Goal: Task Accomplishment & Management: Complete application form

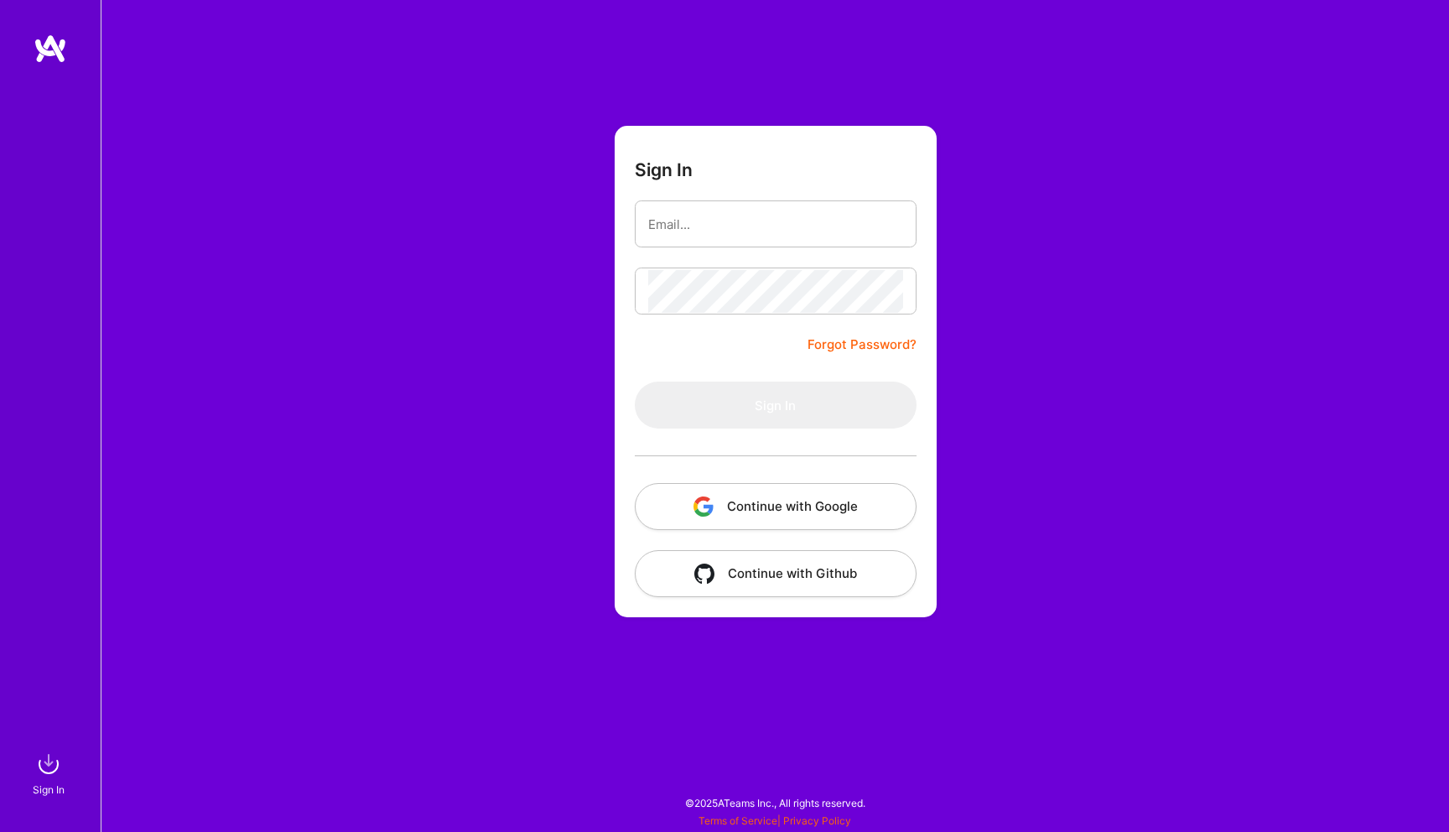
click at [727, 502] on button "Continue with Google" at bounding box center [776, 506] width 282 height 47
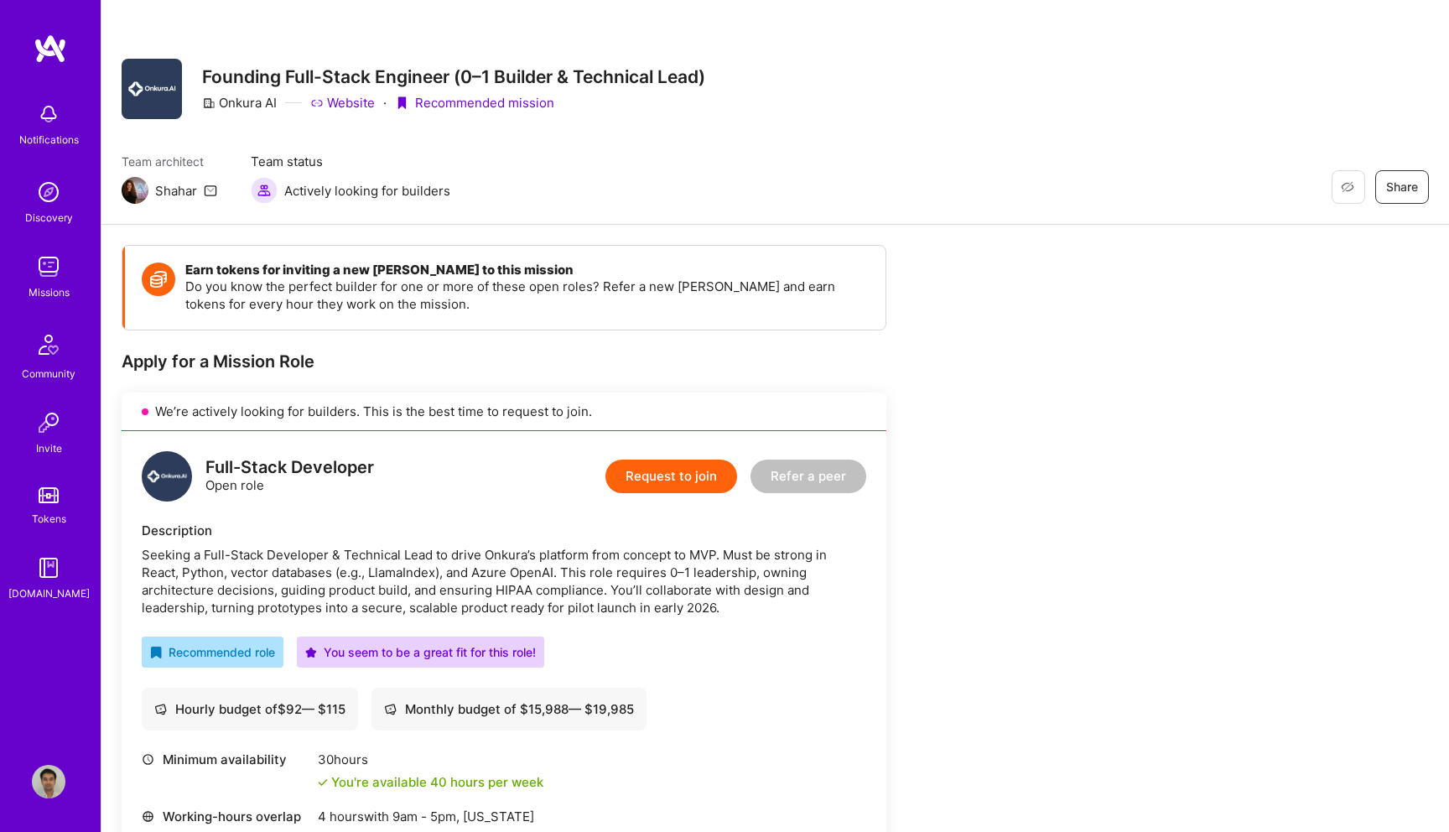
click at [669, 476] on button "Request to join" at bounding box center [672, 477] width 132 height 34
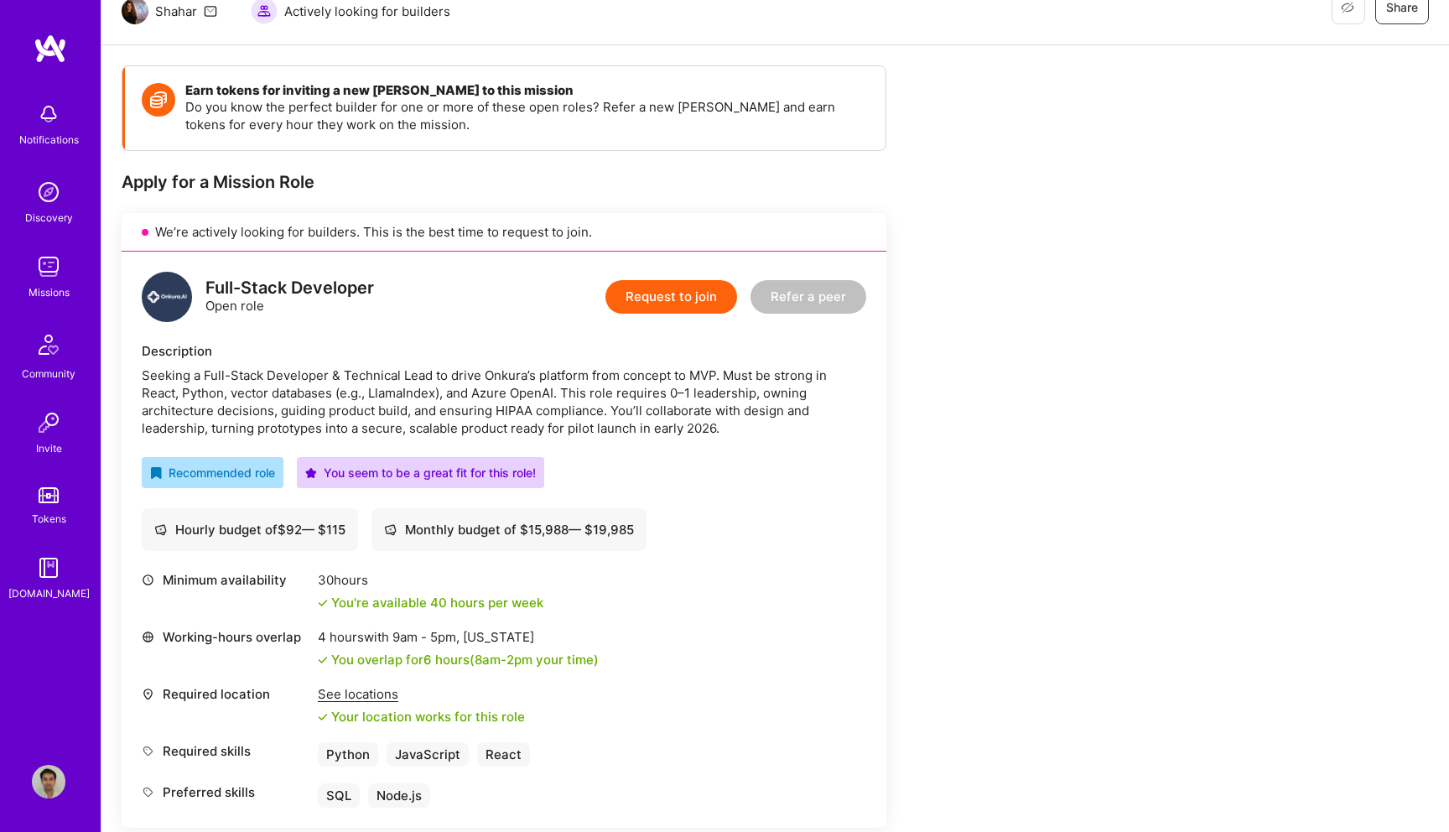
scroll to position [196, 0]
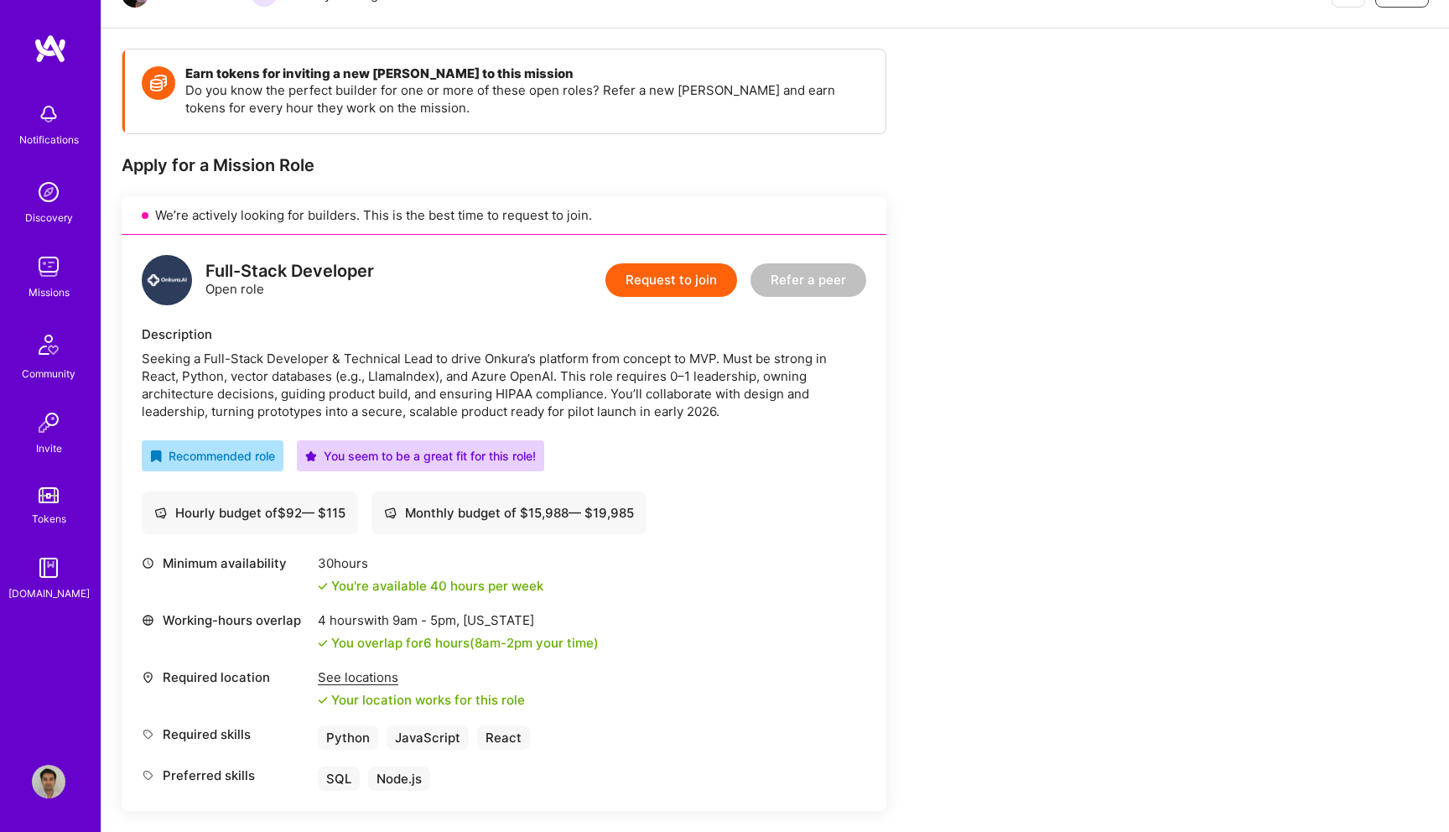
click at [654, 281] on button "Request to join" at bounding box center [672, 280] width 132 height 34
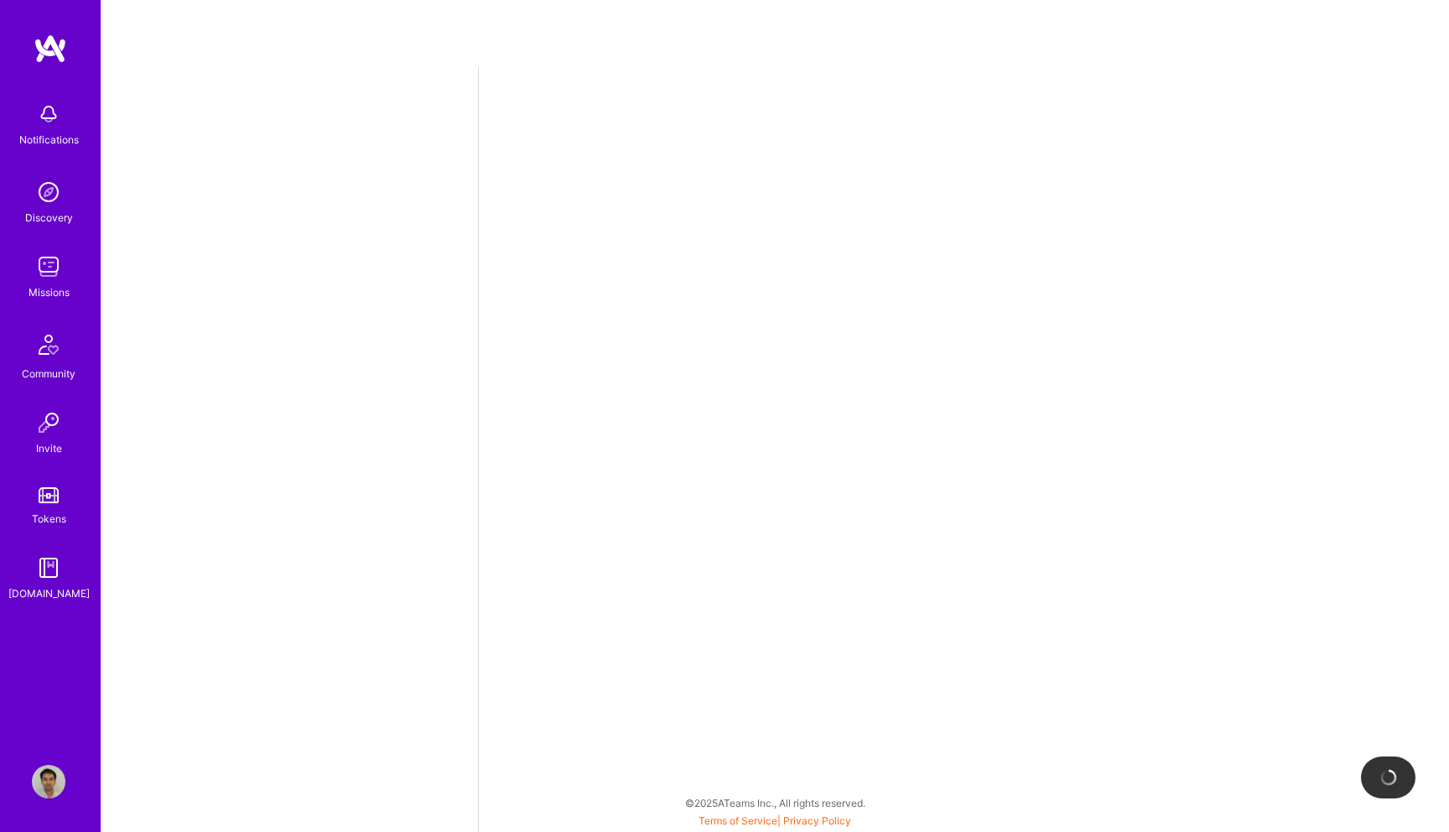
select select "US"
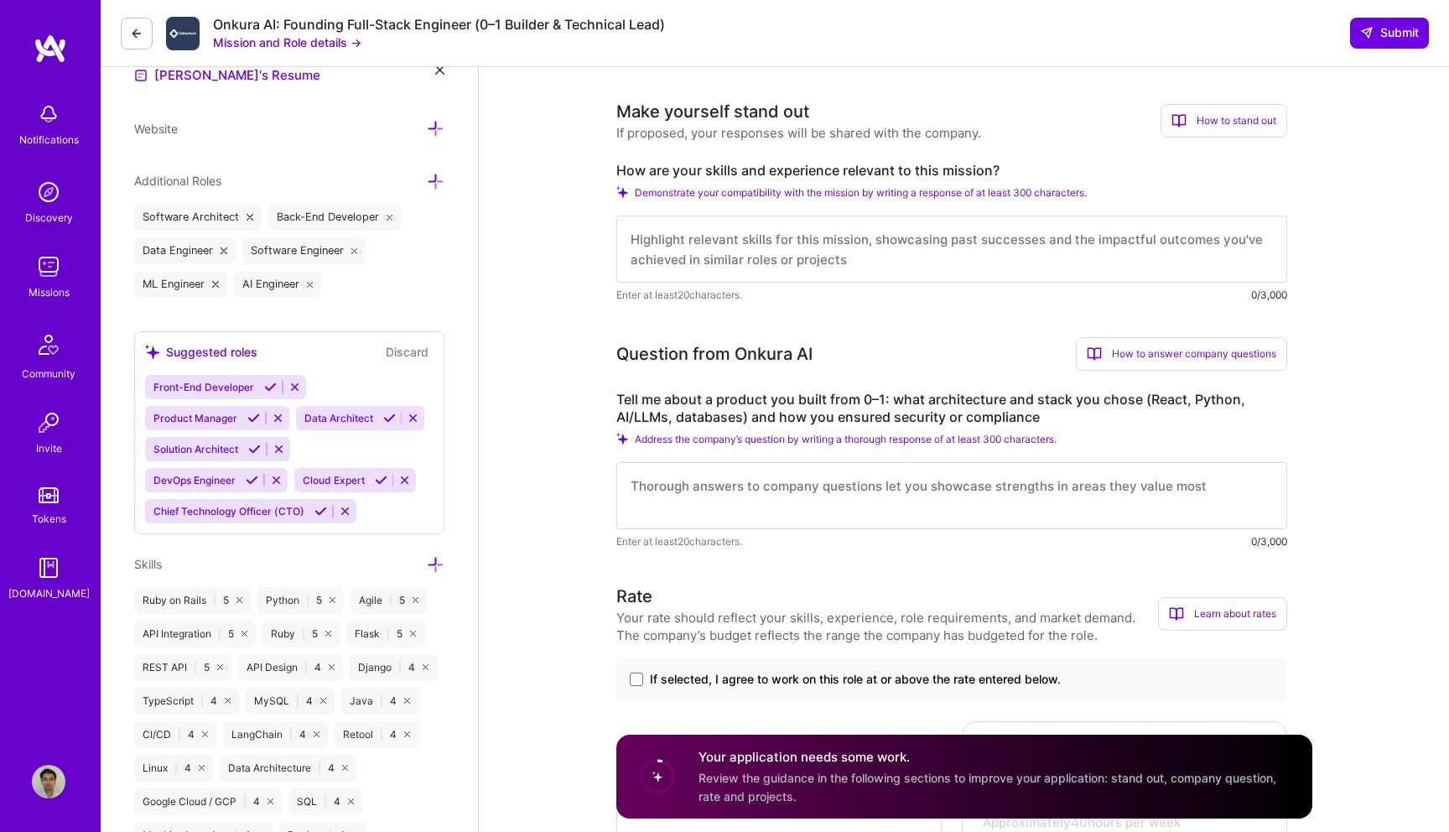
scroll to position [581, 0]
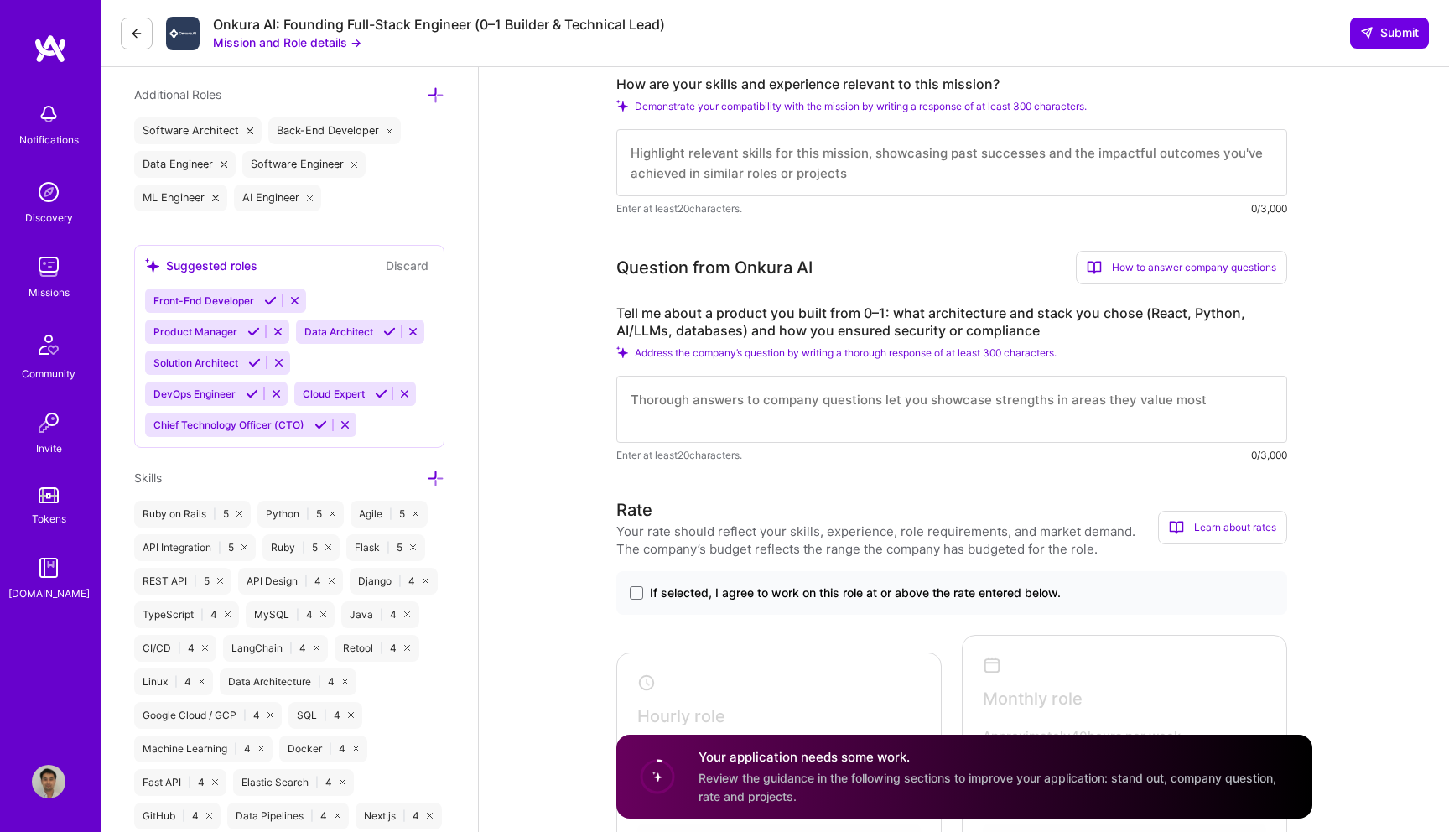
click at [320, 40] on button "Mission and Role details →" at bounding box center [287, 43] width 148 height 18
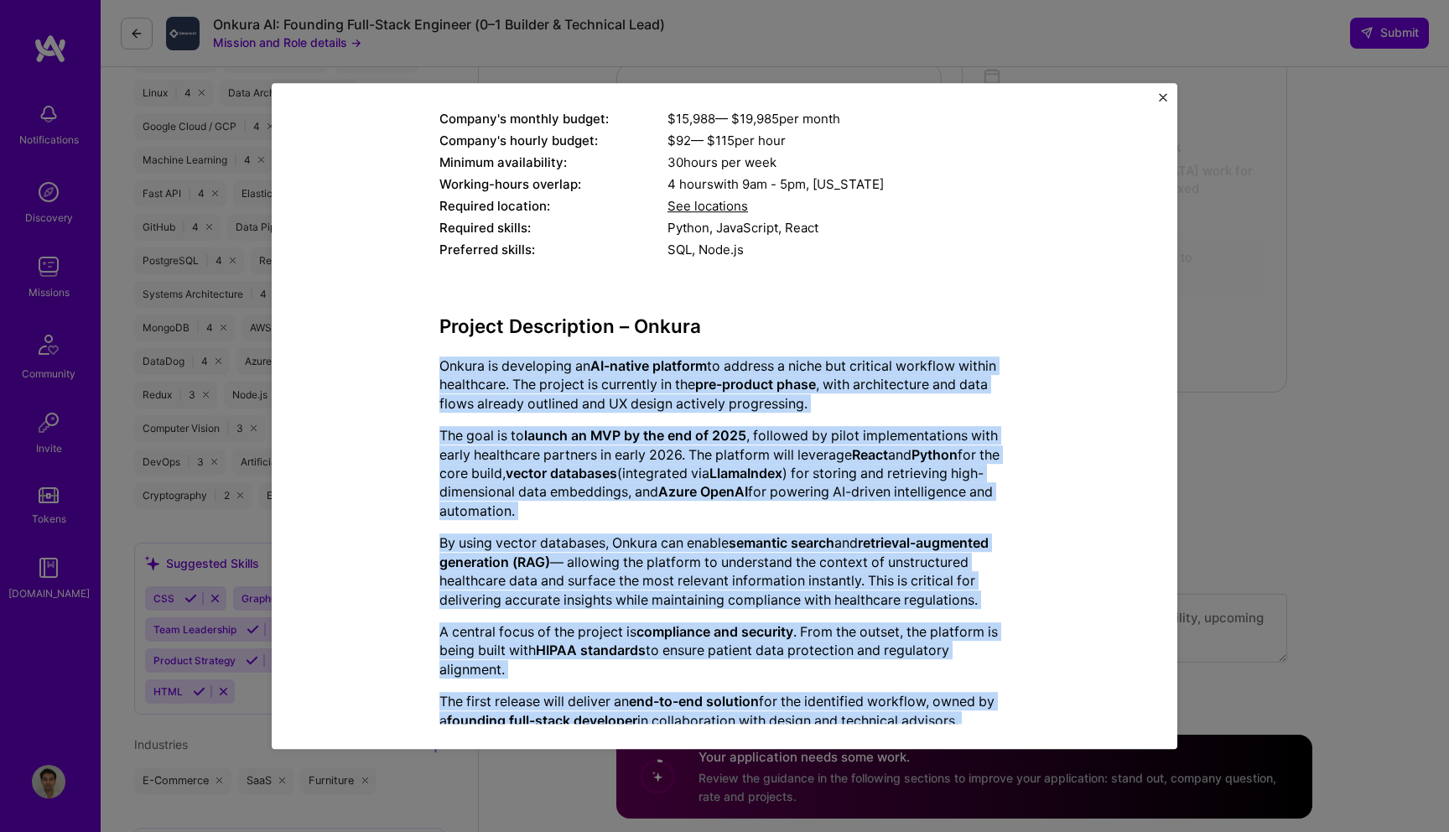
scroll to position [0, 0]
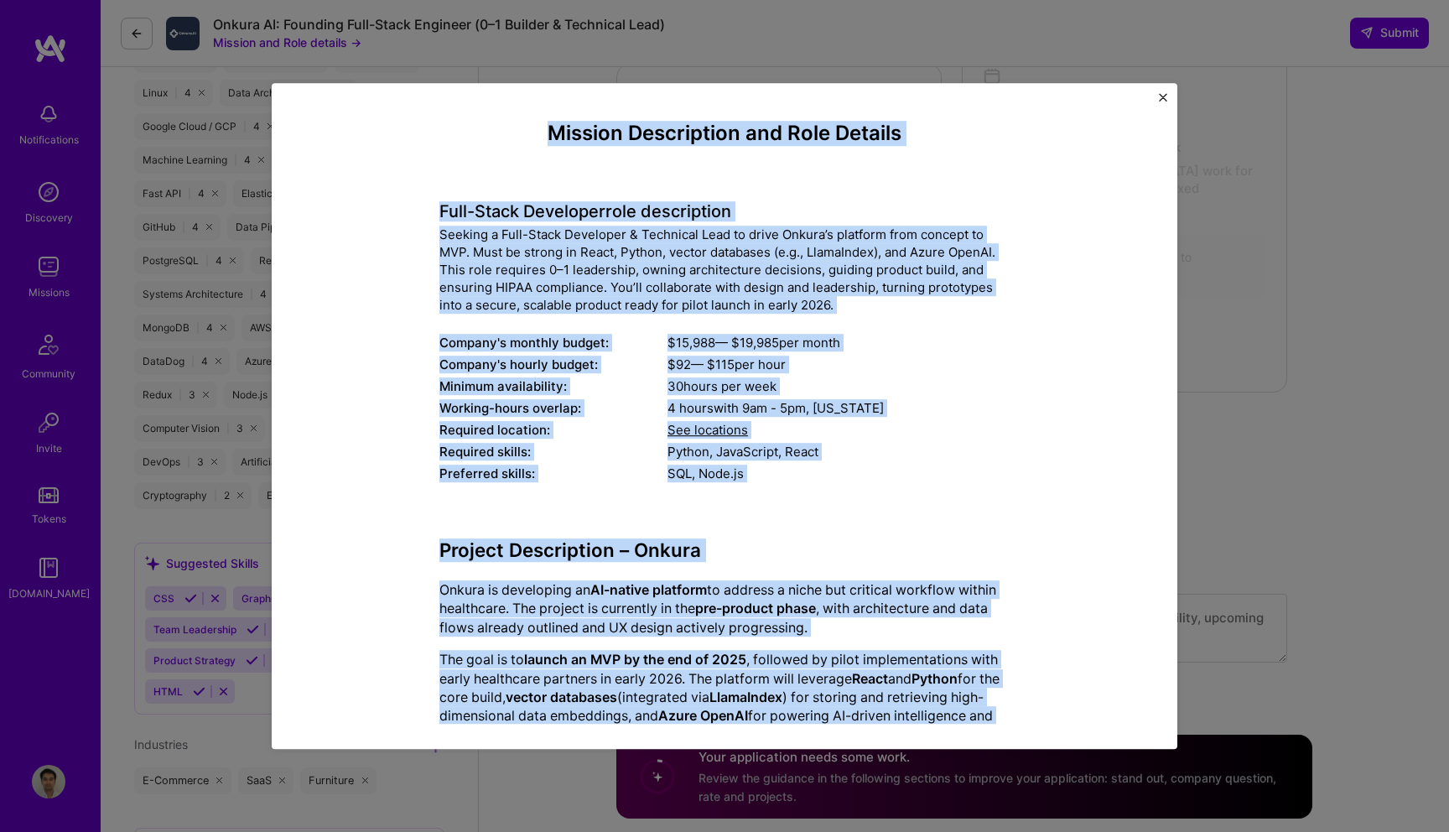
drag, startPoint x: 1025, startPoint y: 690, endPoint x: 458, endPoint y: 121, distance: 803.7
click at [458, 122] on div "Mission Description and Role Details Full-Stack Developer role description Seek…" at bounding box center [724, 819] width 829 height 1395
copy div "Mission Description and Role Details Full-Stack Developer role description Seek…"
click at [1168, 87] on div "Mission Description and Role Details Full-Stack Developer role description Seek…" at bounding box center [725, 416] width 906 height 666
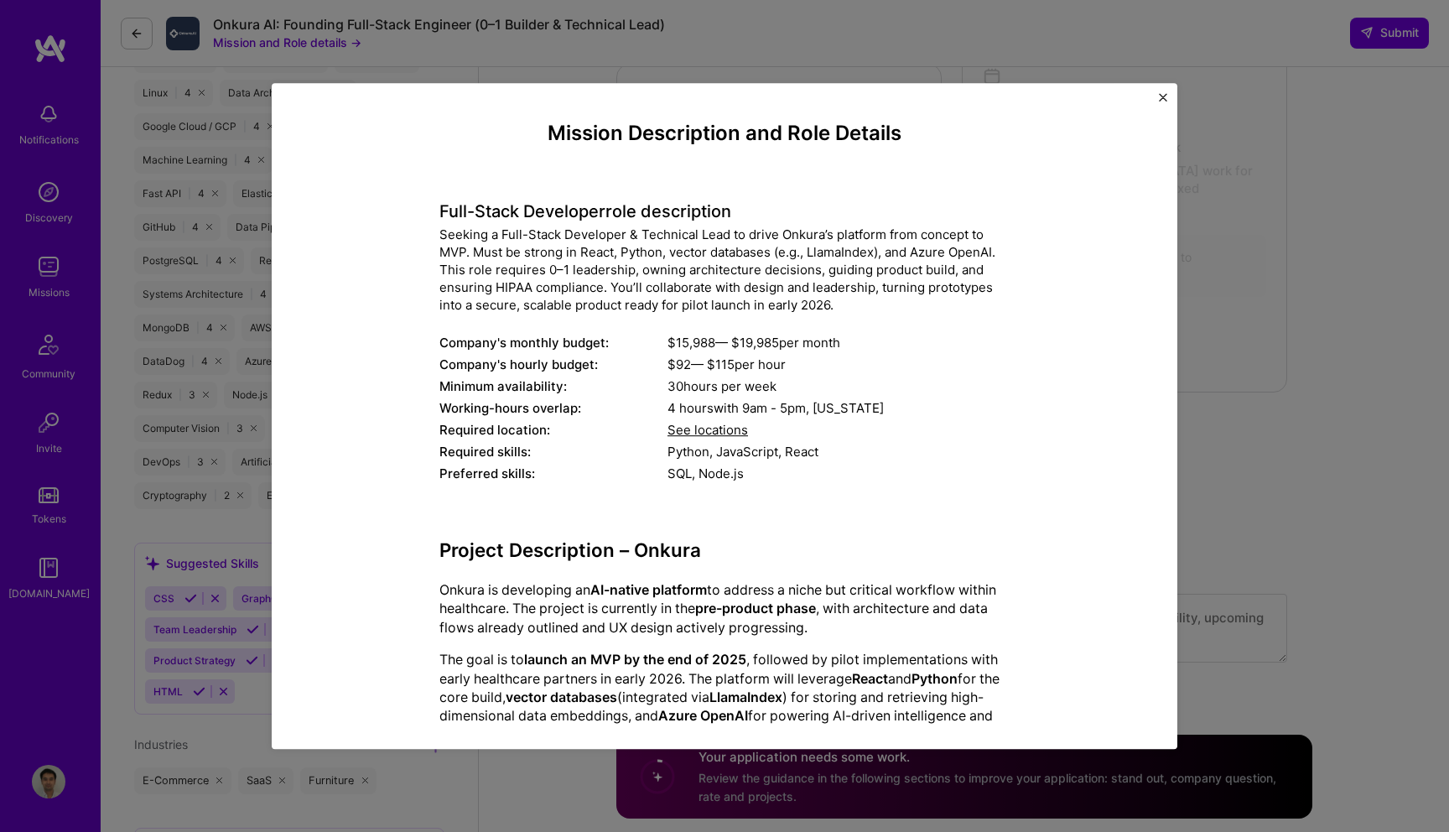
click at [1163, 94] on img "Close" at bounding box center [1163, 97] width 8 height 8
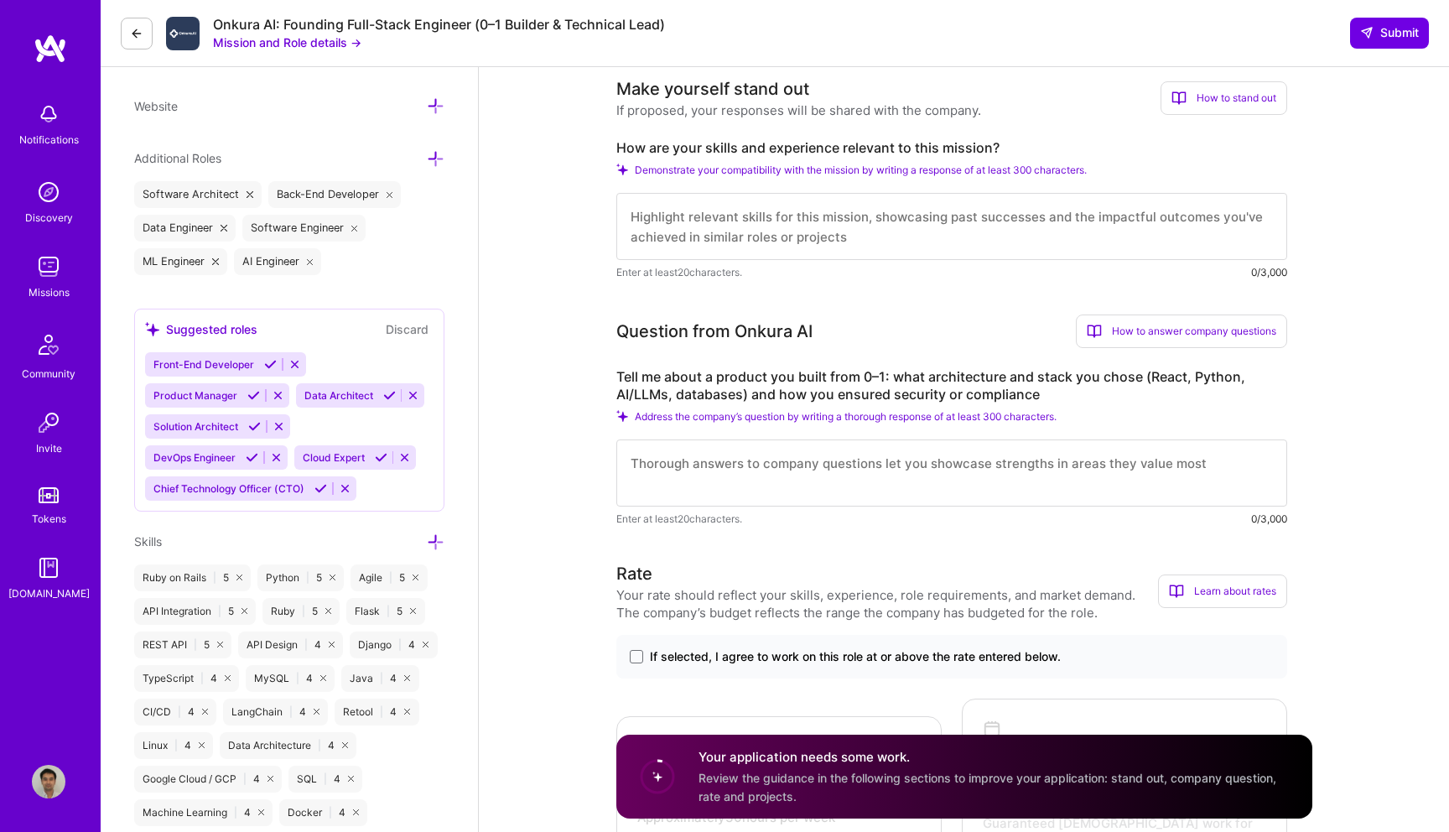
scroll to position [540, 0]
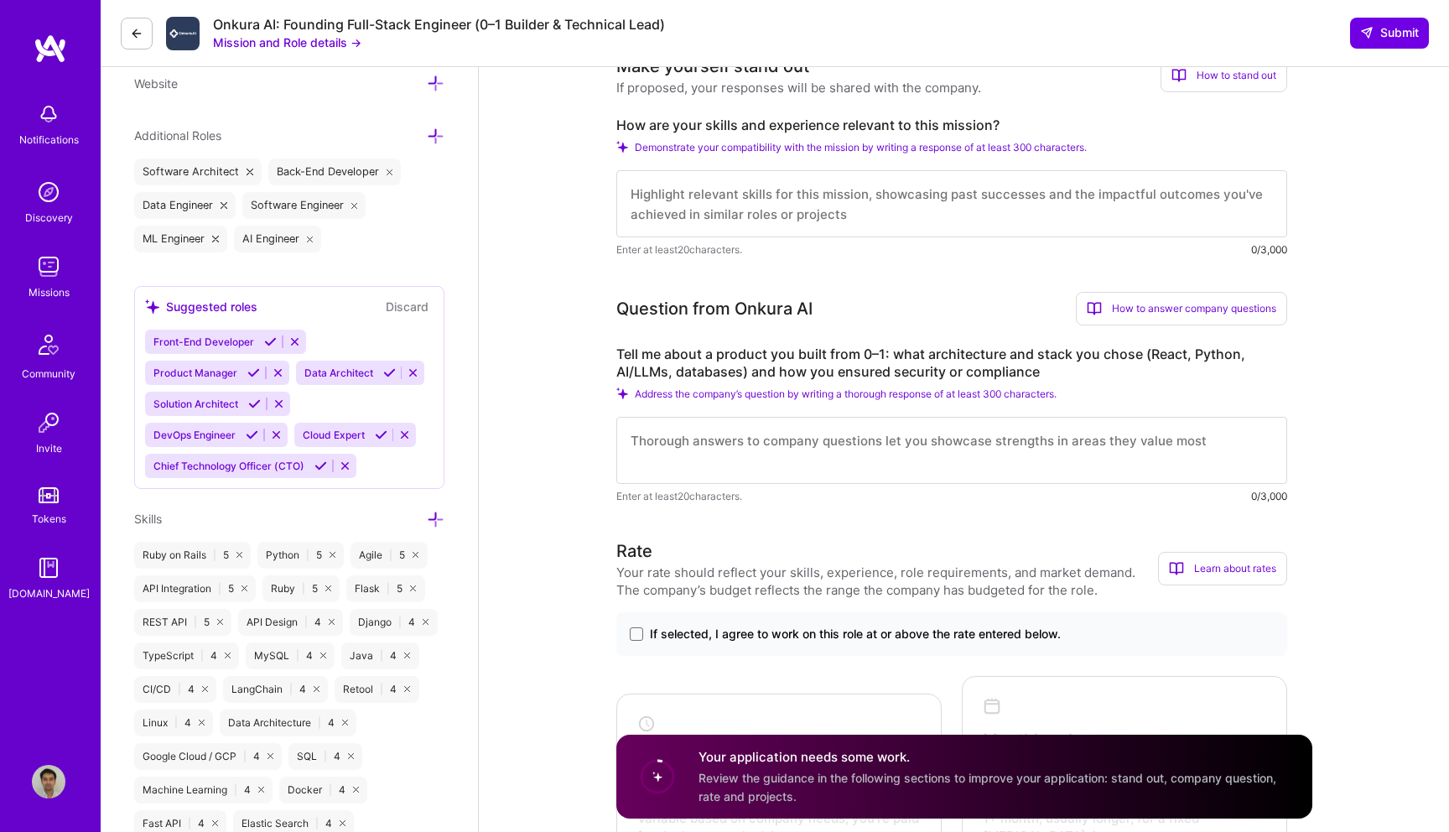
click at [790, 134] on label "How are your skills and experience relevant to this mission?" at bounding box center [952, 126] width 671 height 18
copy label "How are your skills and experience relevant to this mission?"
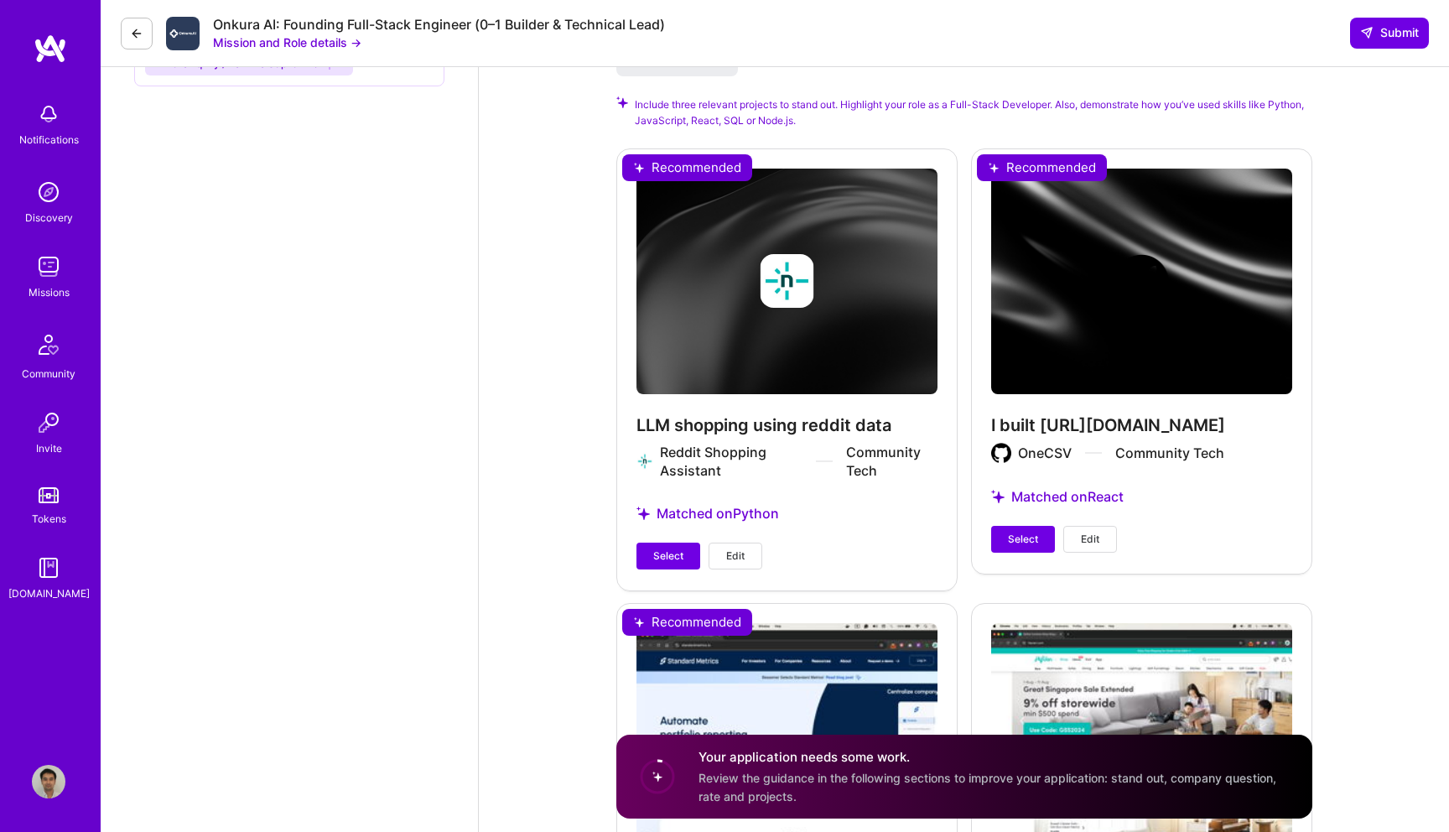
scroll to position [2110, 0]
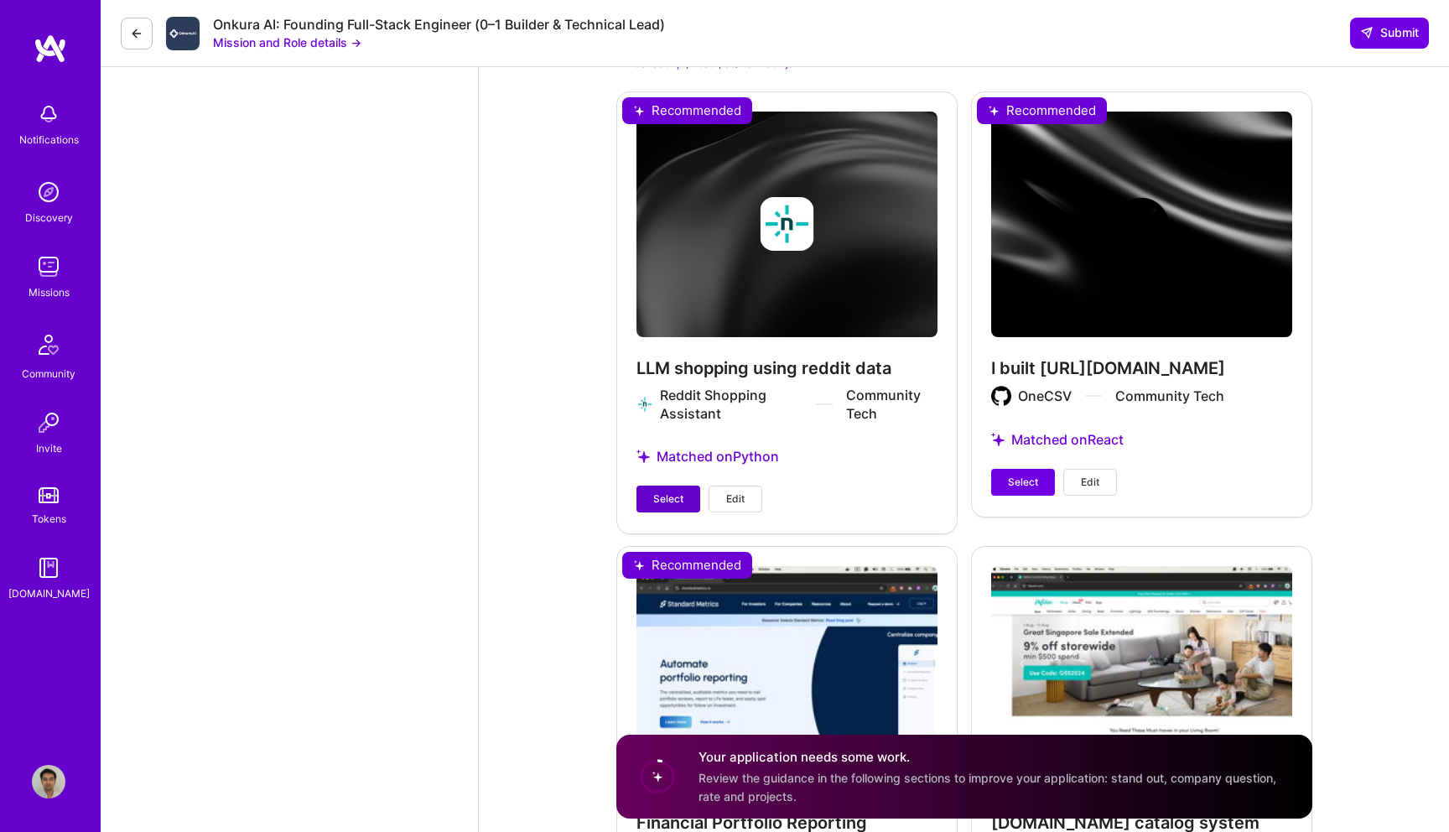
click at [663, 489] on button "Select" at bounding box center [669, 499] width 64 height 27
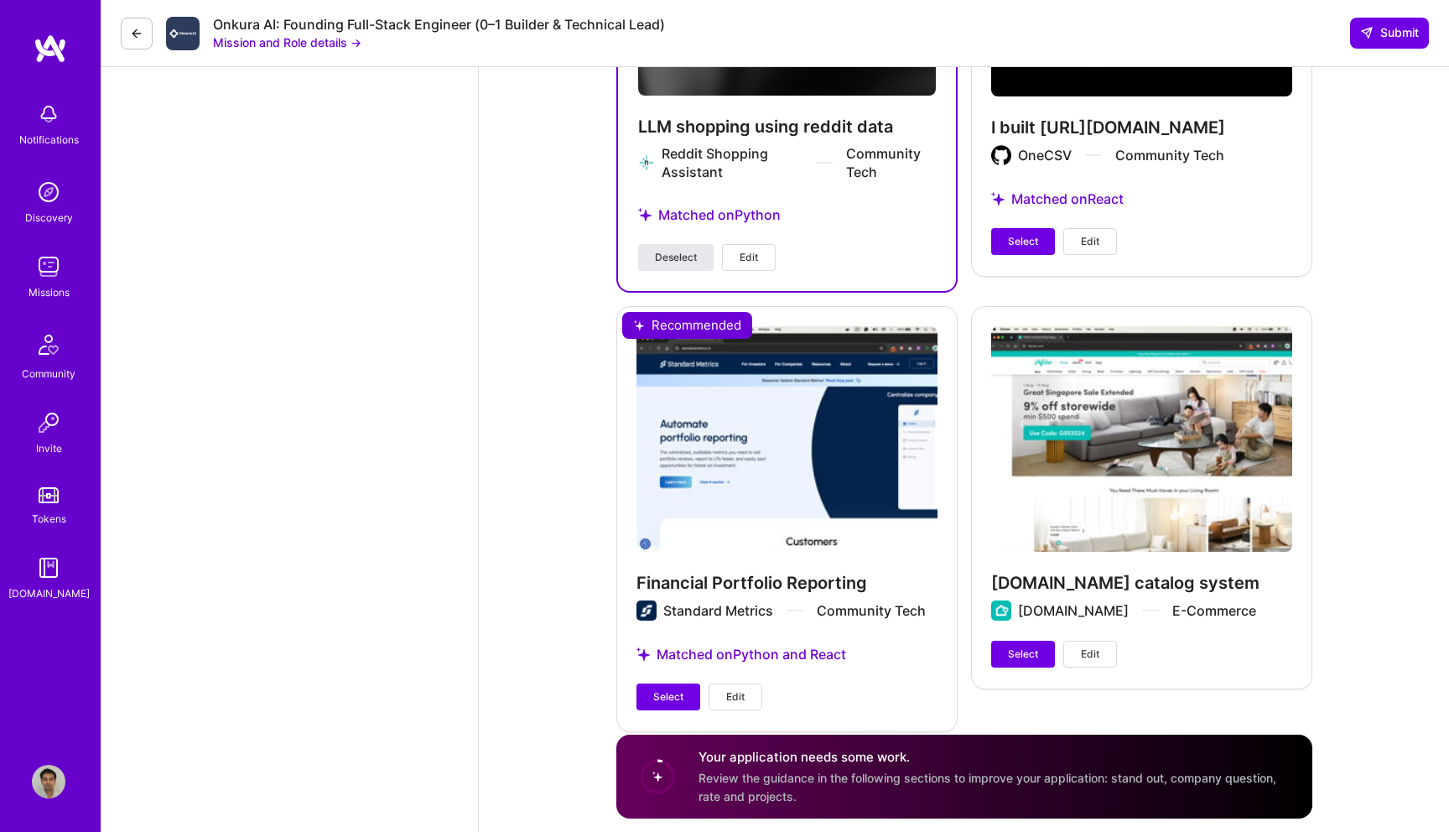
scroll to position [2349, 0]
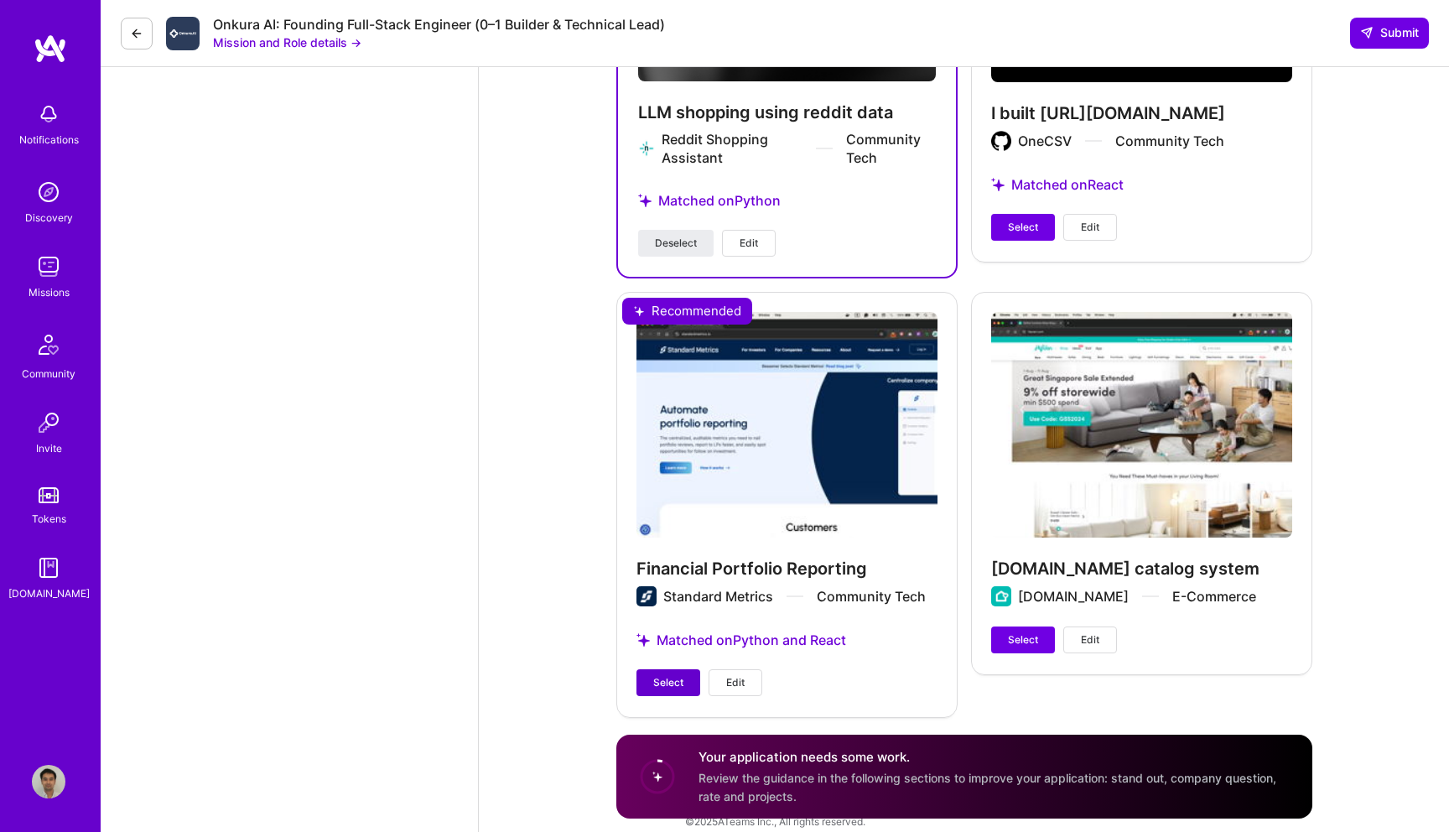
click at [649, 669] on button "Select" at bounding box center [669, 682] width 64 height 27
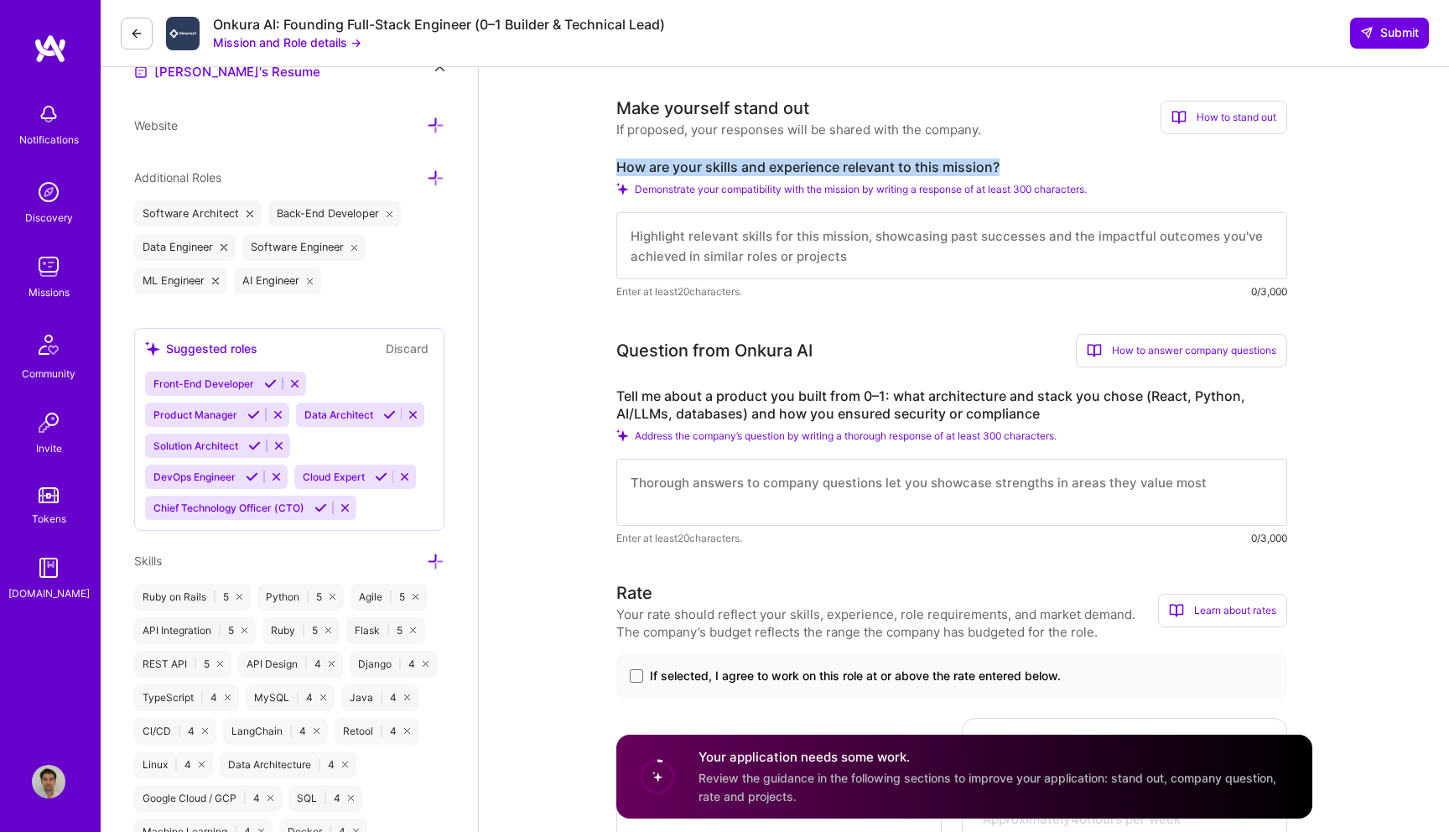
scroll to position [536, 0]
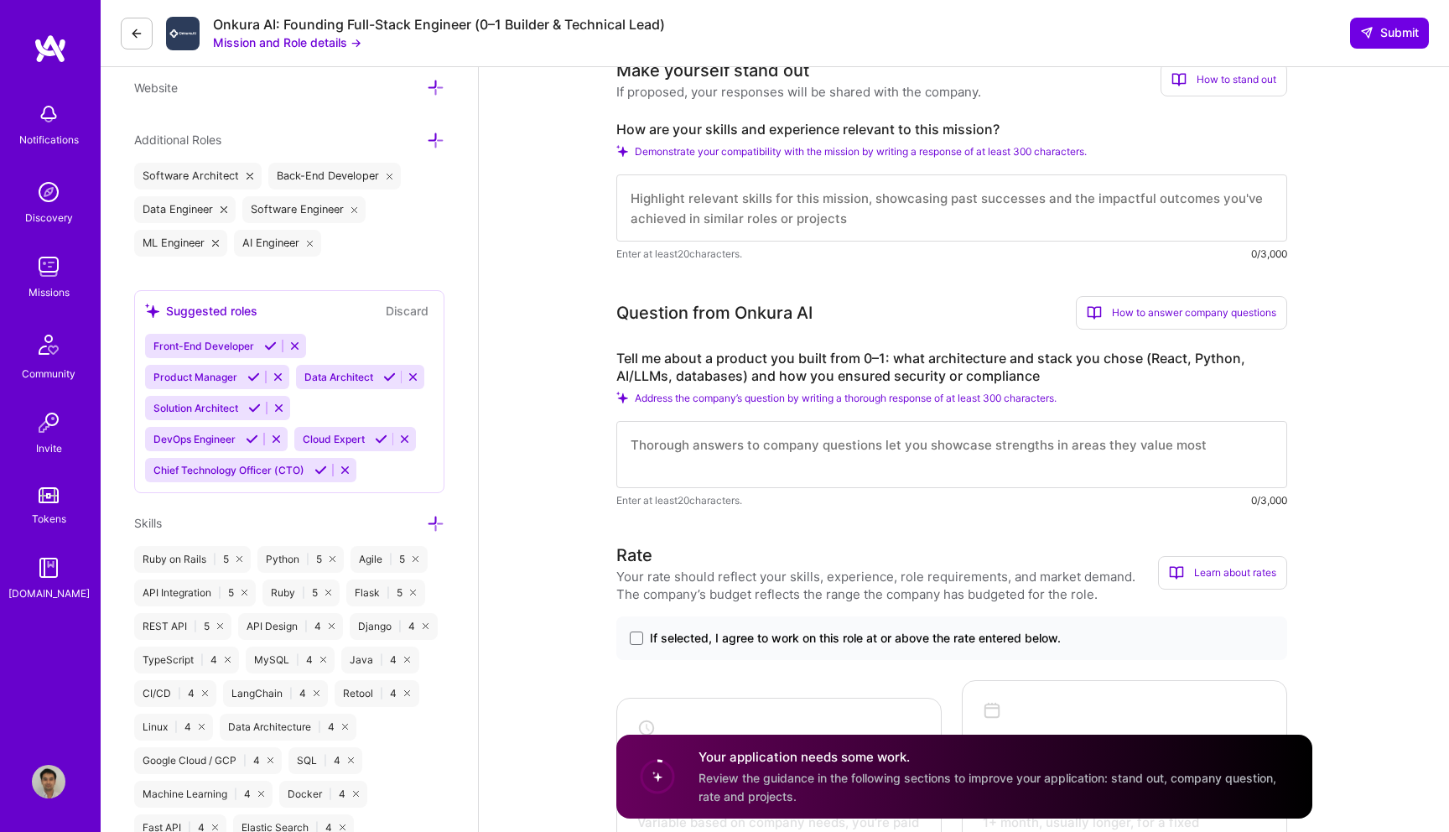
click at [834, 199] on textarea at bounding box center [952, 207] width 671 height 67
paste textarea "I’ve repeatedly taken on founder-style engineering roles where I owned the tech…"
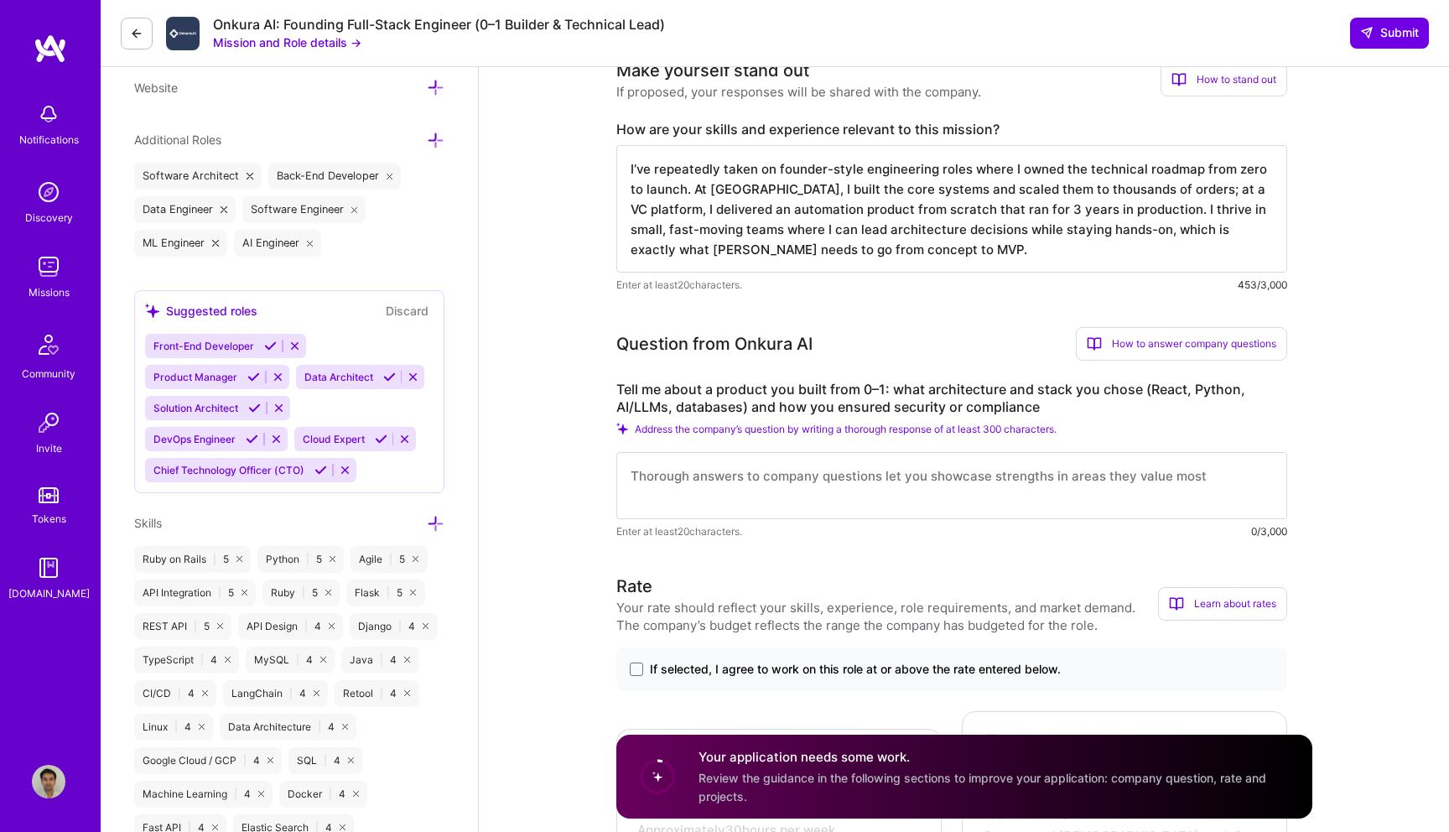
click at [809, 214] on textarea "I’ve repeatedly taken on founder-style engineering roles where I owned the tech…" at bounding box center [952, 208] width 671 height 127
paste textarea "gone from 0–1 multiple times, most notably as cofounder/CTO of HipVan, where I …"
type textarea "I’ve gone from 0–1 multiple times, most notably as cofounder/CTO of HipVan, whe…"
click at [714, 406] on label "Tell me about a product you built from 0–1: what architecture and stack you cho…" at bounding box center [952, 398] width 671 height 35
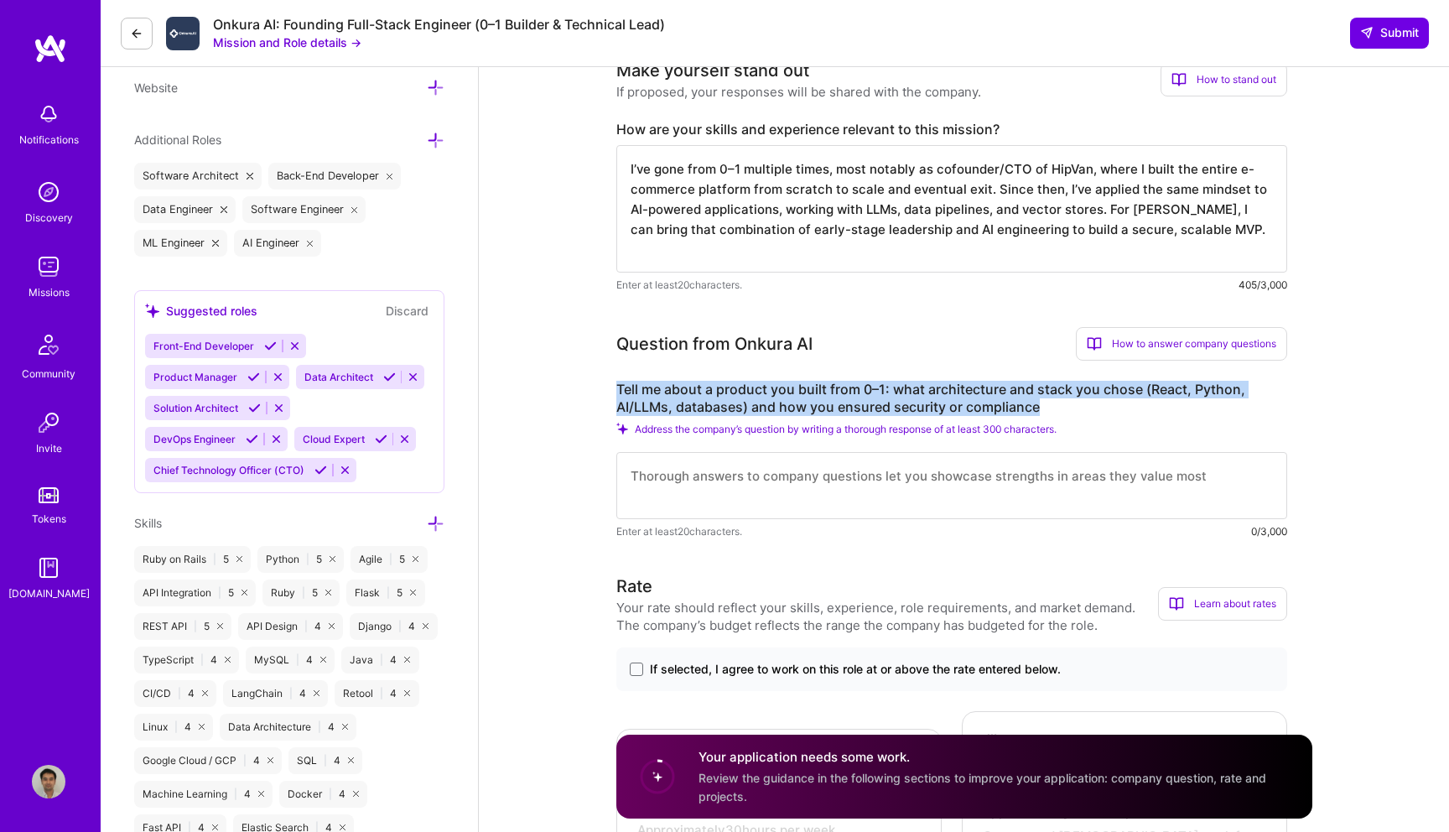
click at [714, 406] on label "Tell me about a product you built from 0–1: what architecture and stack you cho…" at bounding box center [952, 398] width 671 height 35
copy label "Tell me about a product you built from 0–1: what architecture and stack you cho…"
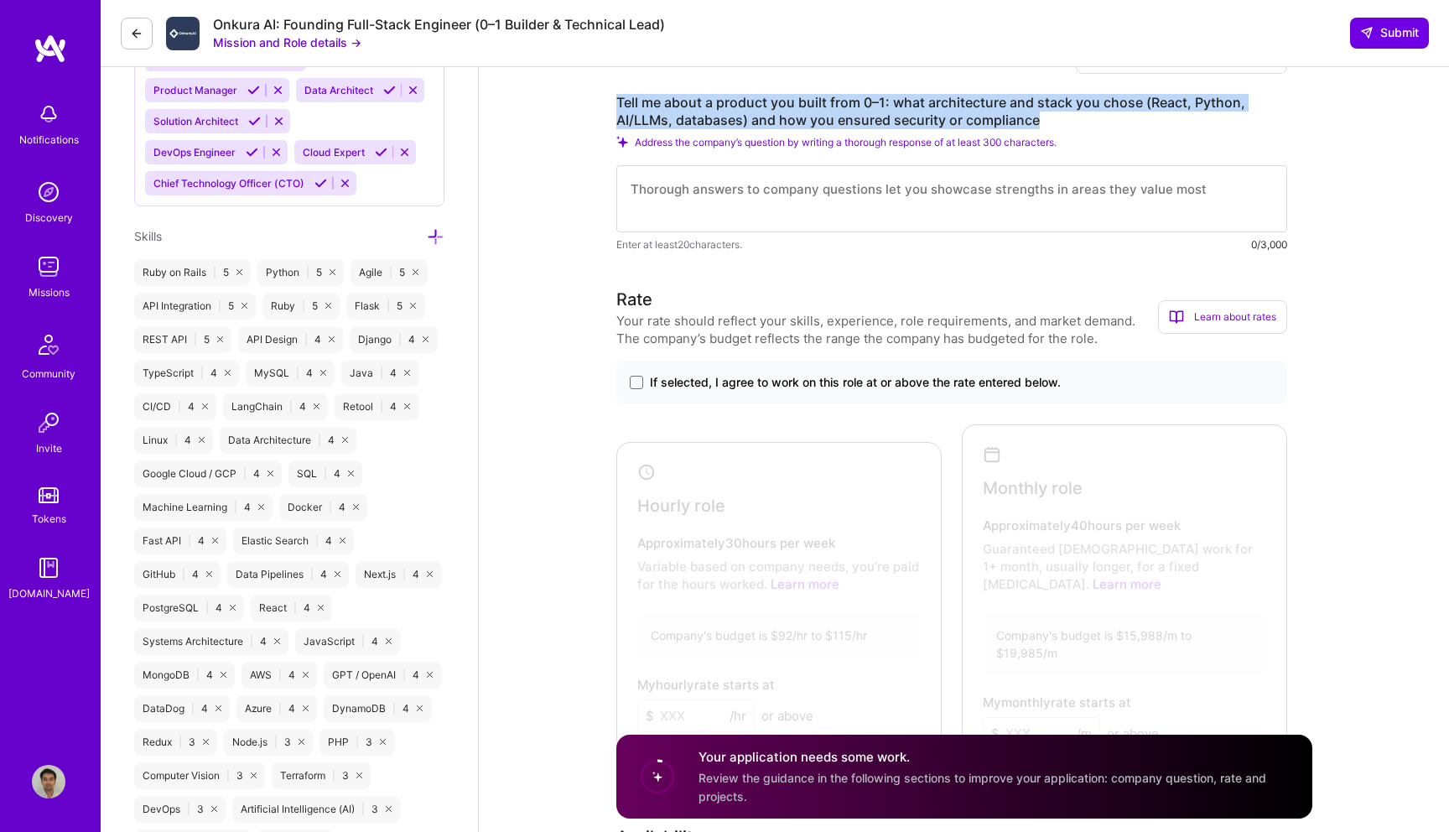
scroll to position [829, 0]
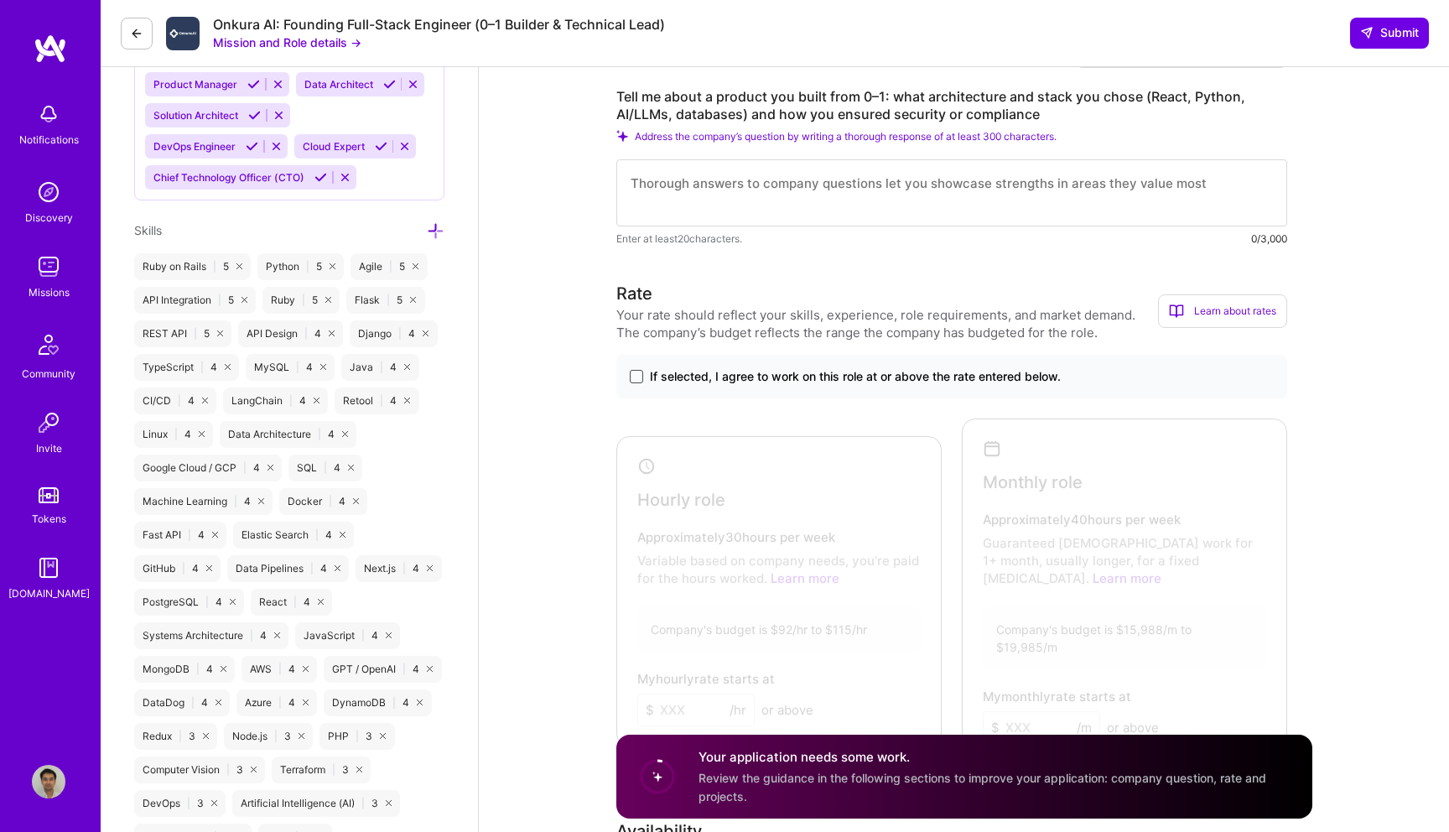
click at [636, 383] on span at bounding box center [636, 376] width 13 height 13
click at [0, 0] on input "If selected, I agree to work on this role at or above the rate entered below." at bounding box center [0, 0] width 0 height 0
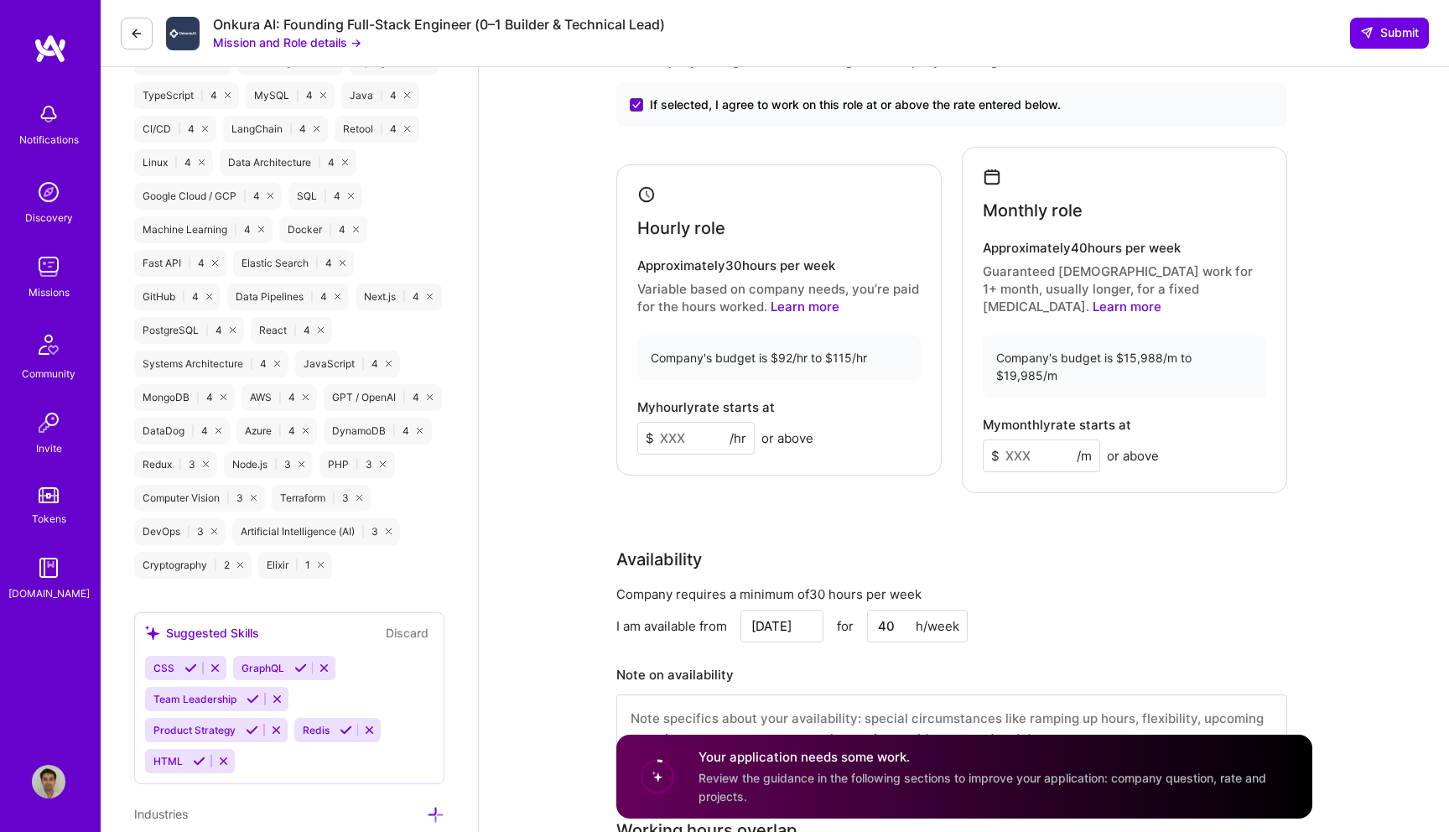
scroll to position [1177, 0]
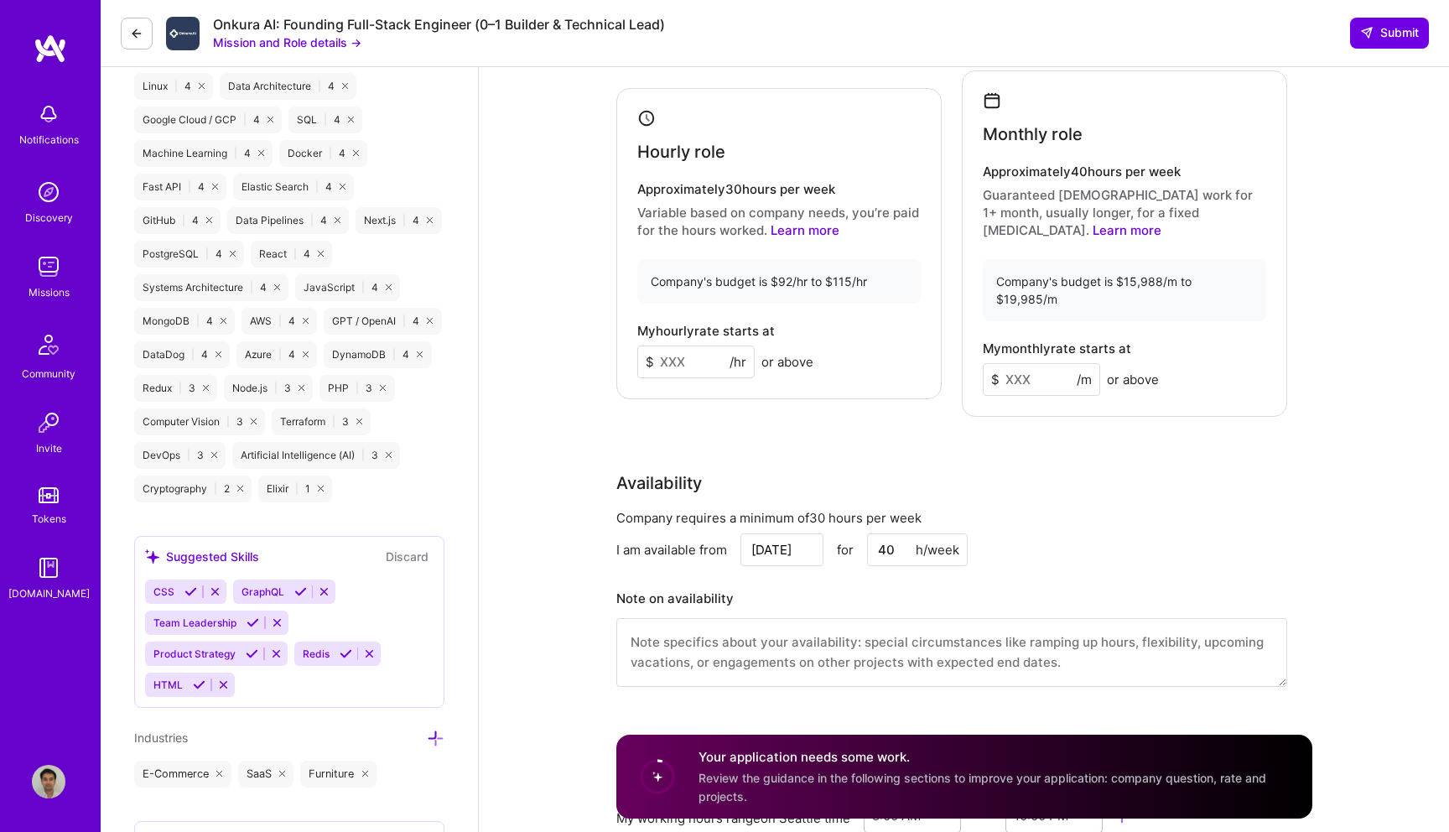
click at [704, 376] on input at bounding box center [695, 362] width 117 height 33
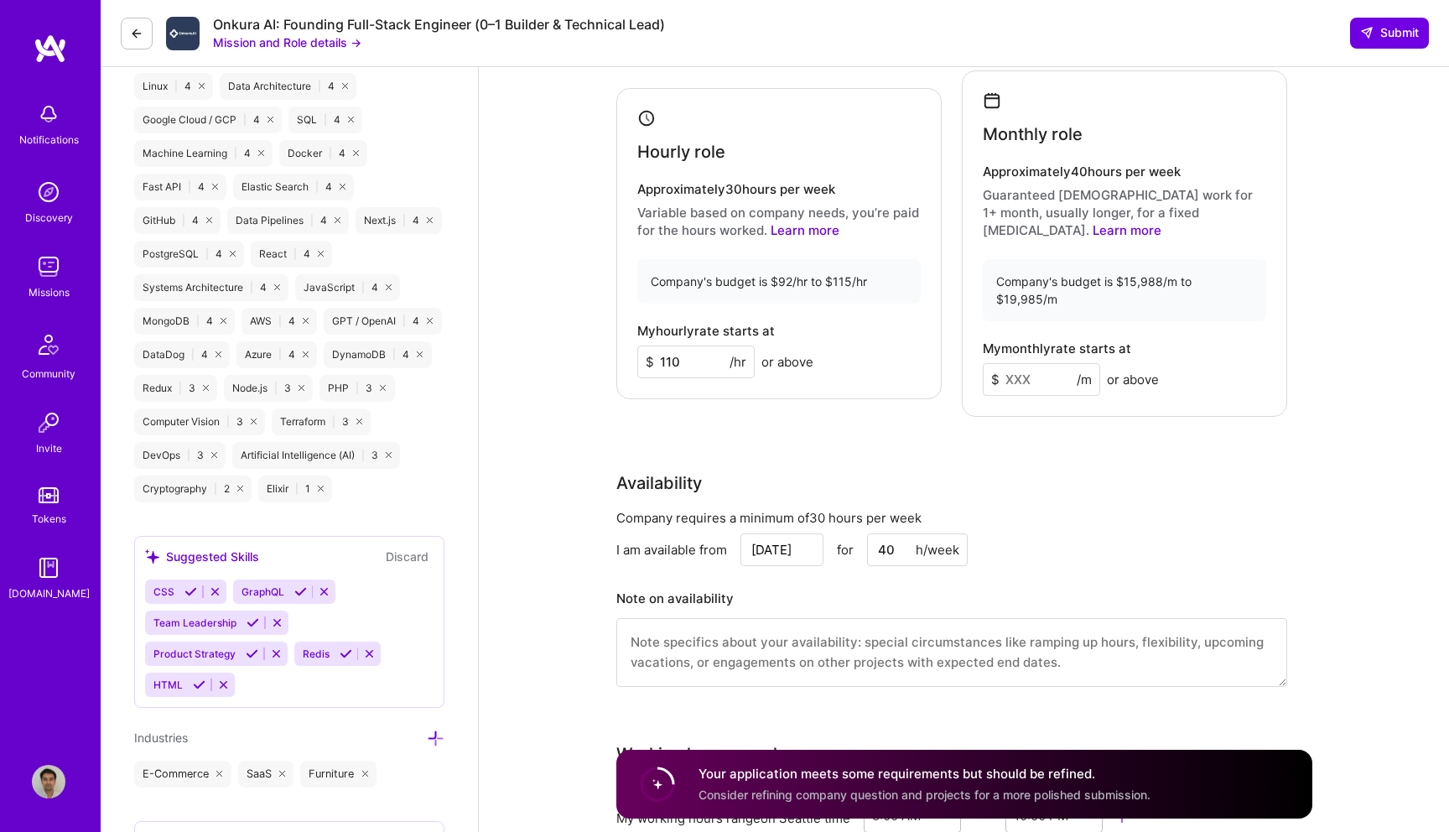
type input "110"
click at [1035, 376] on input at bounding box center [1041, 379] width 117 height 33
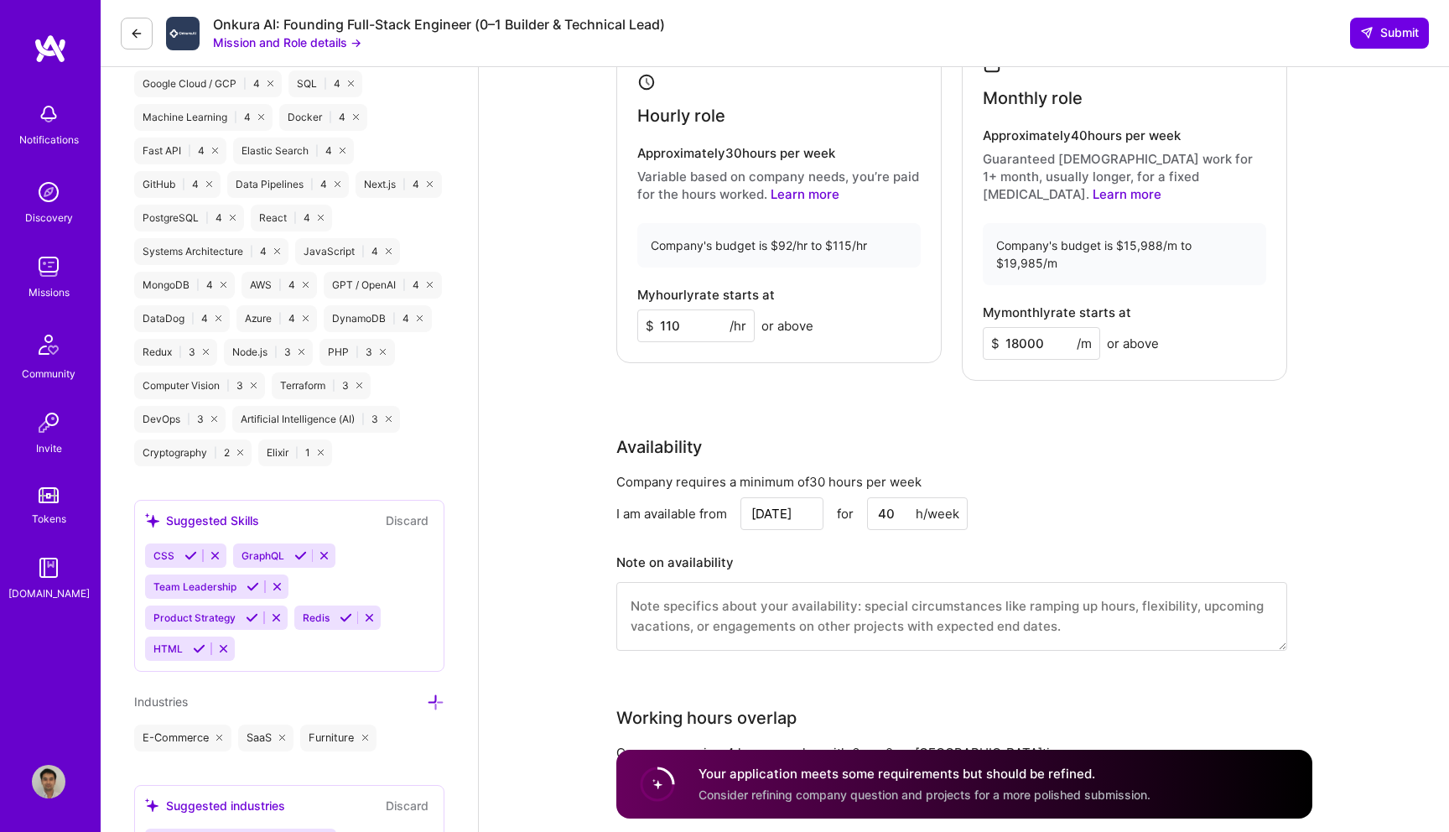
scroll to position [1217, 0]
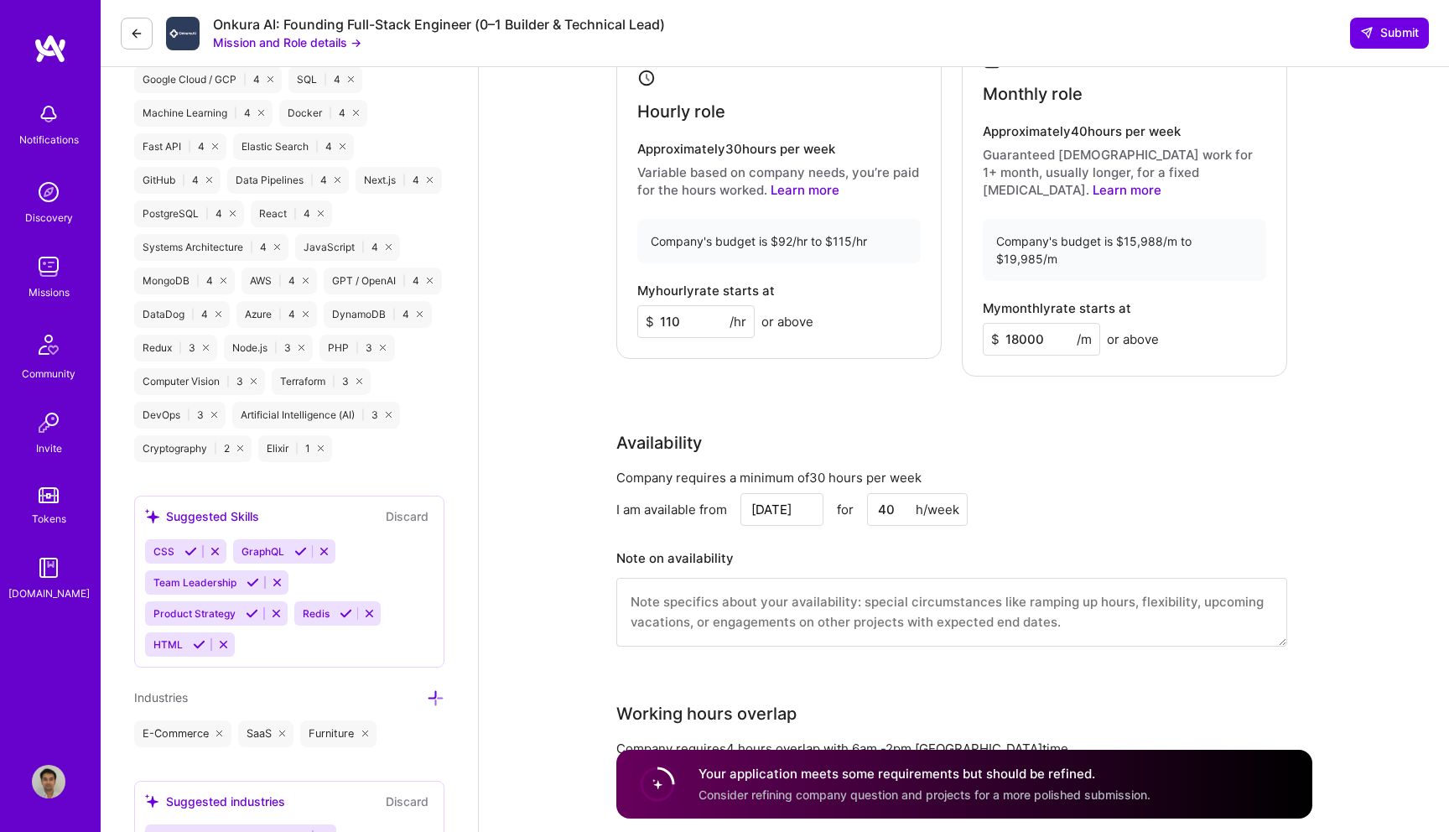
type input "18000"
click at [773, 502] on input "Aug 21" at bounding box center [782, 509] width 83 height 33
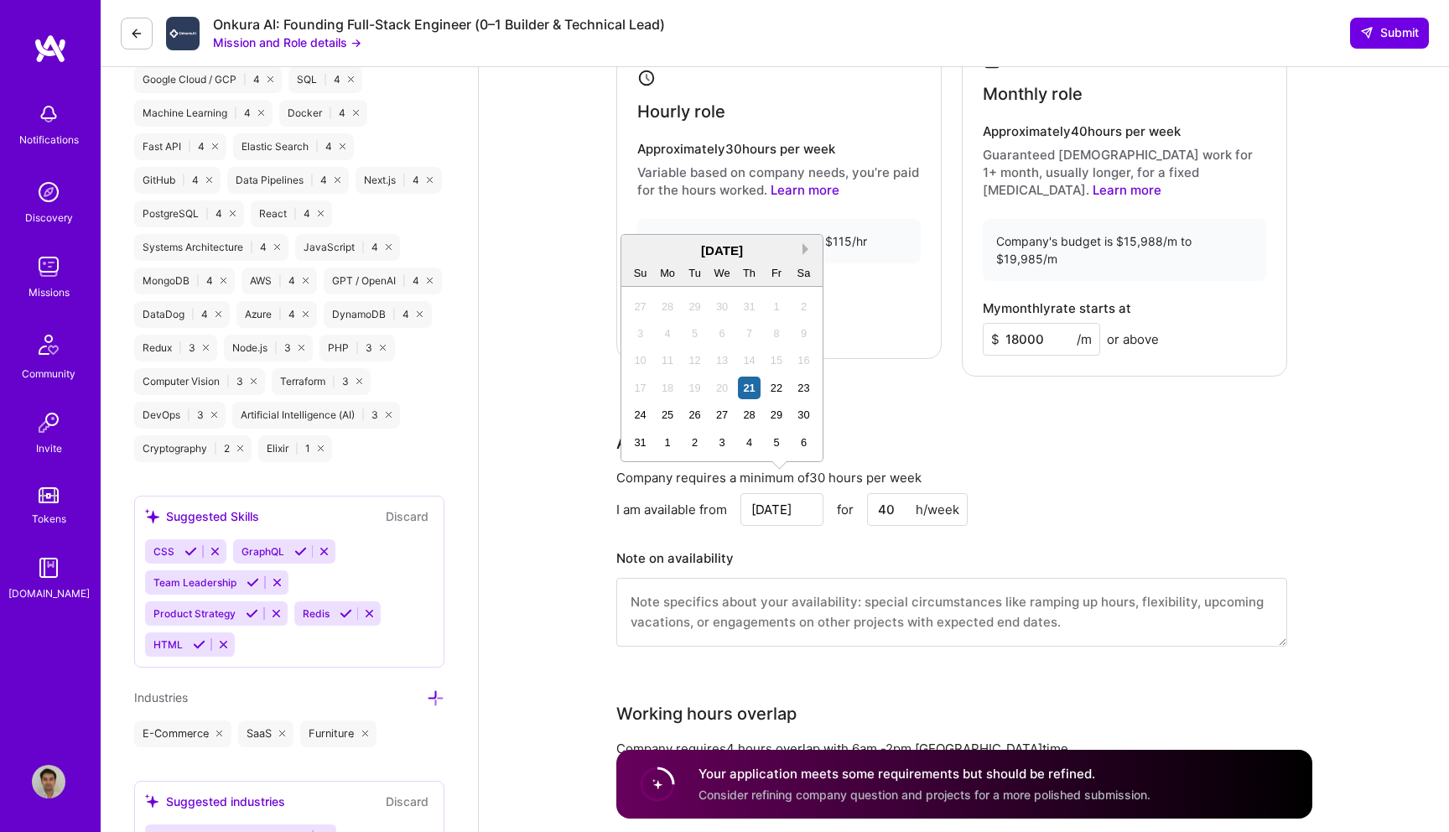
click at [807, 247] on button "Next Month" at bounding box center [809, 249] width 12 height 12
click at [670, 311] on div "1" at bounding box center [668, 306] width 23 height 23
type input "Sep 1"
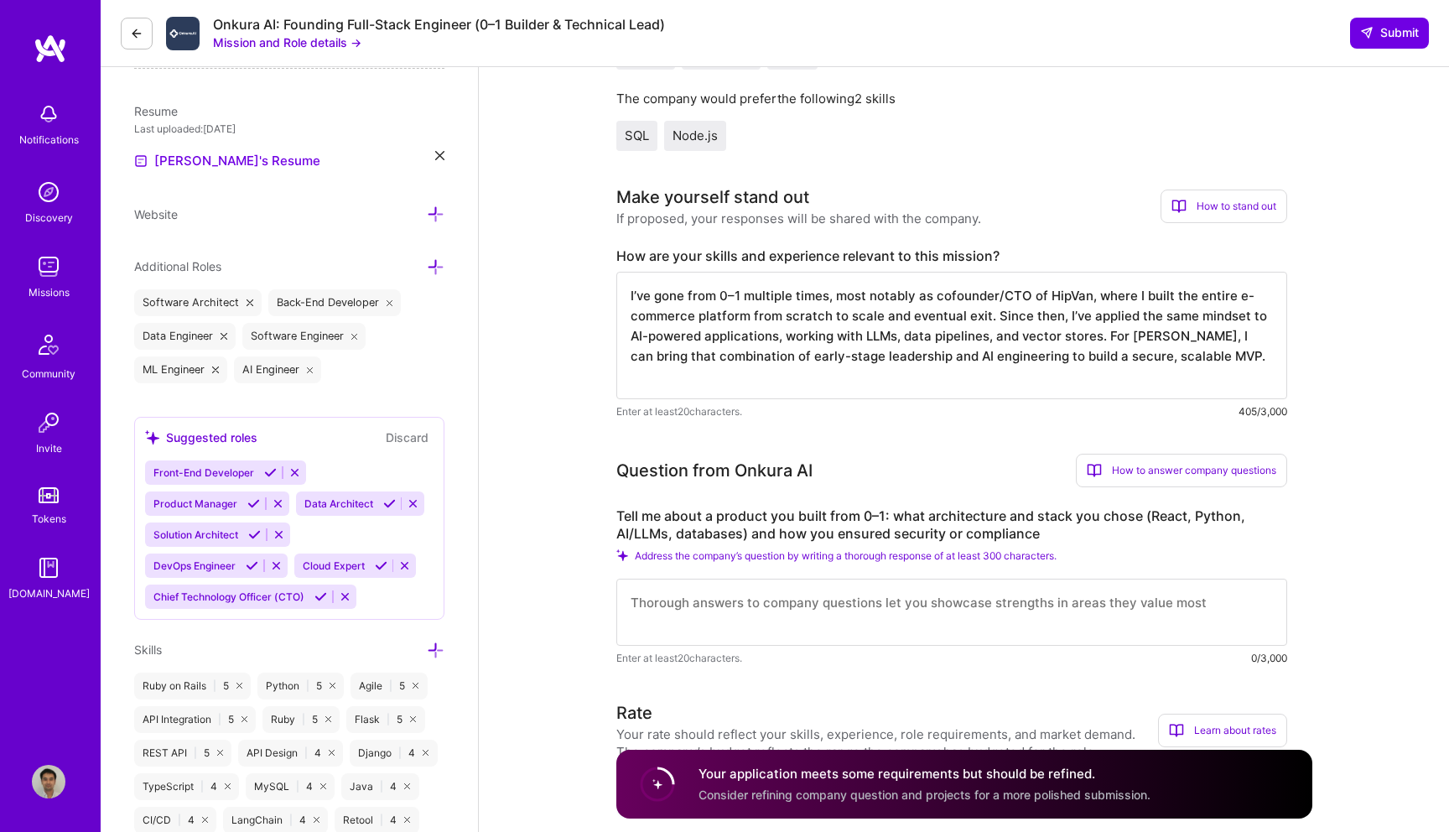
scroll to position [2, 0]
drag, startPoint x: 617, startPoint y: 529, endPoint x: 824, endPoint y: 539, distance: 207.4
click at [824, 539] on label "Tell me about a product you built from 0–1: what architecture and stack you cho…" at bounding box center [952, 524] width 671 height 35
copy label "Tell me about a product you built"
click at [1054, 543] on label "Tell me about a product you built from 0–1: what architecture and stack you cho…" at bounding box center [952, 524] width 671 height 35
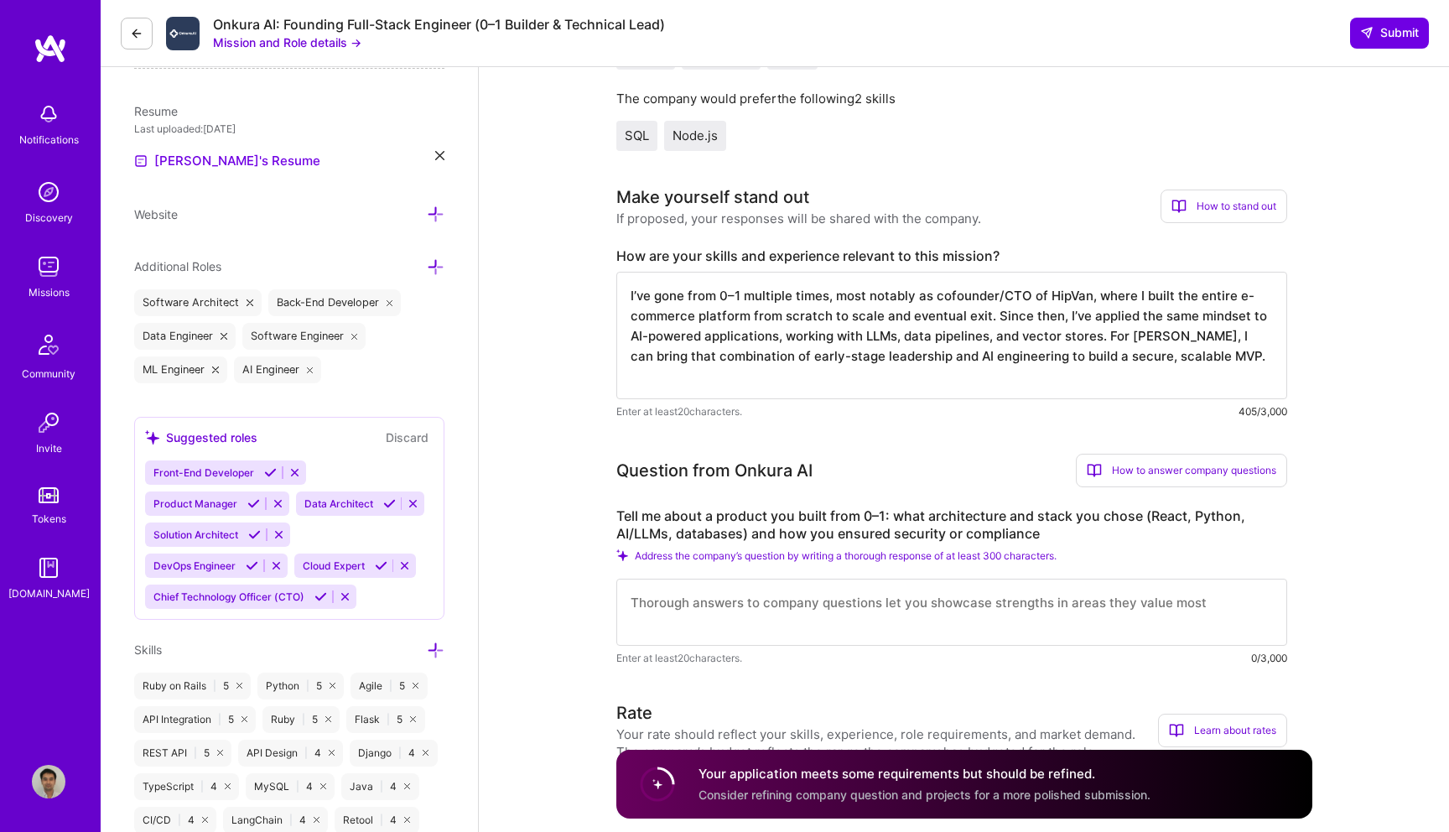
click at [1054, 543] on label "Tell me about a product you built from 0–1: what architecture and stack you cho…" at bounding box center [952, 524] width 671 height 35
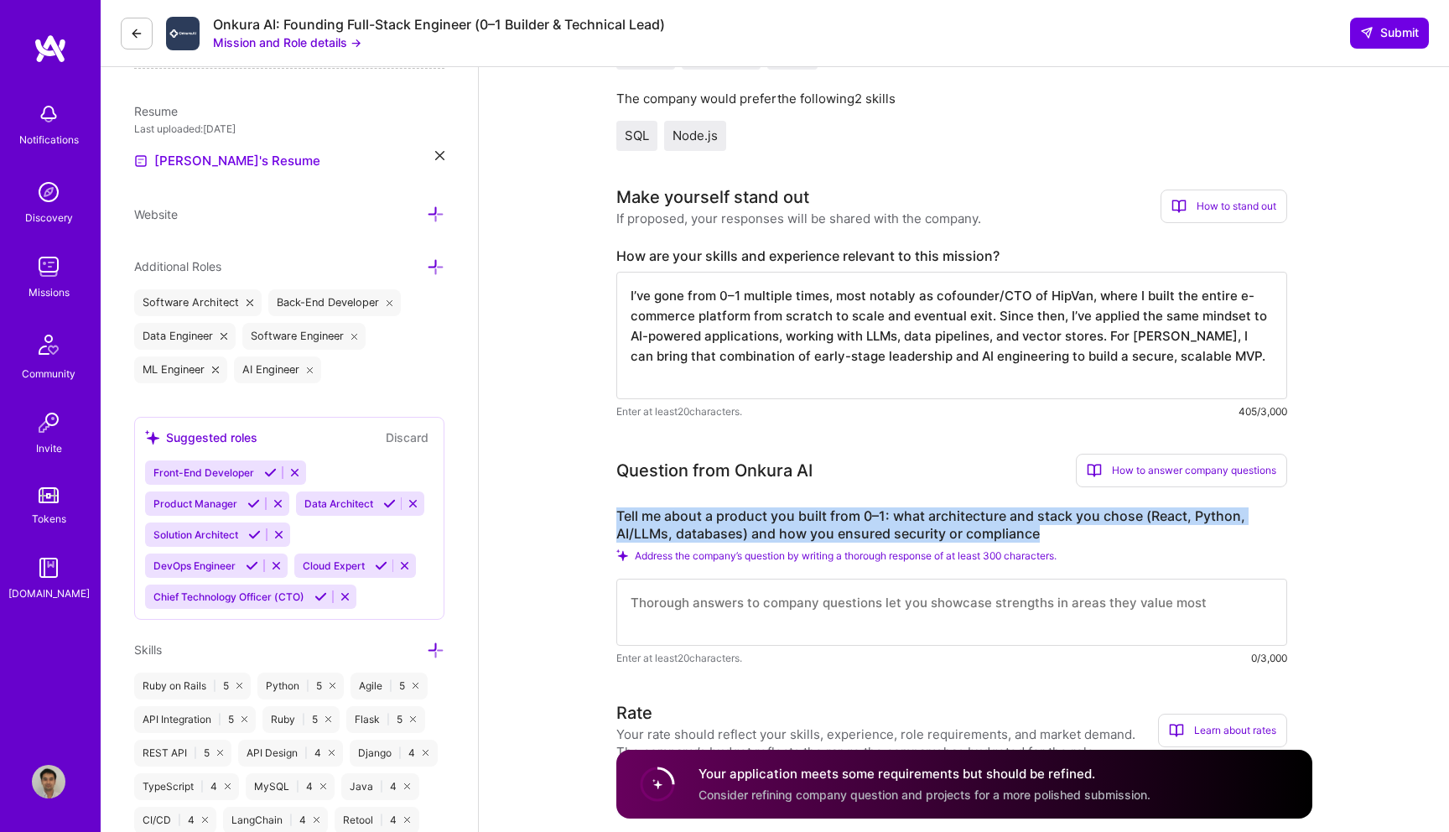
click at [1054, 543] on label "Tell me about a product you built from 0–1: what architecture and stack you cho…" at bounding box center [952, 524] width 671 height 35
copy label "Tell me about a product you built from 0–1: what architecture and stack you cho…"
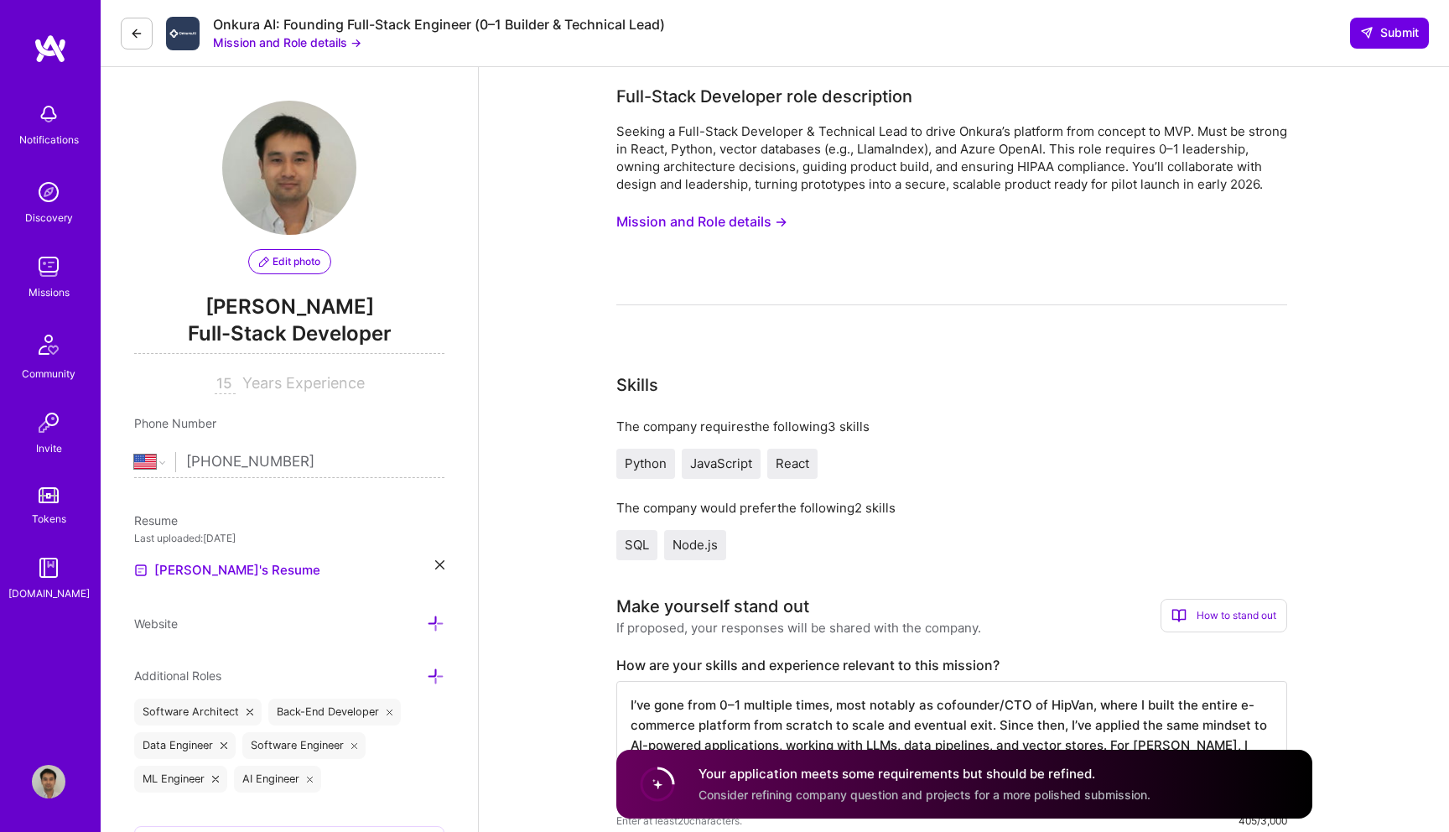
click at [328, 39] on button "Mission and Role details →" at bounding box center [287, 43] width 148 height 18
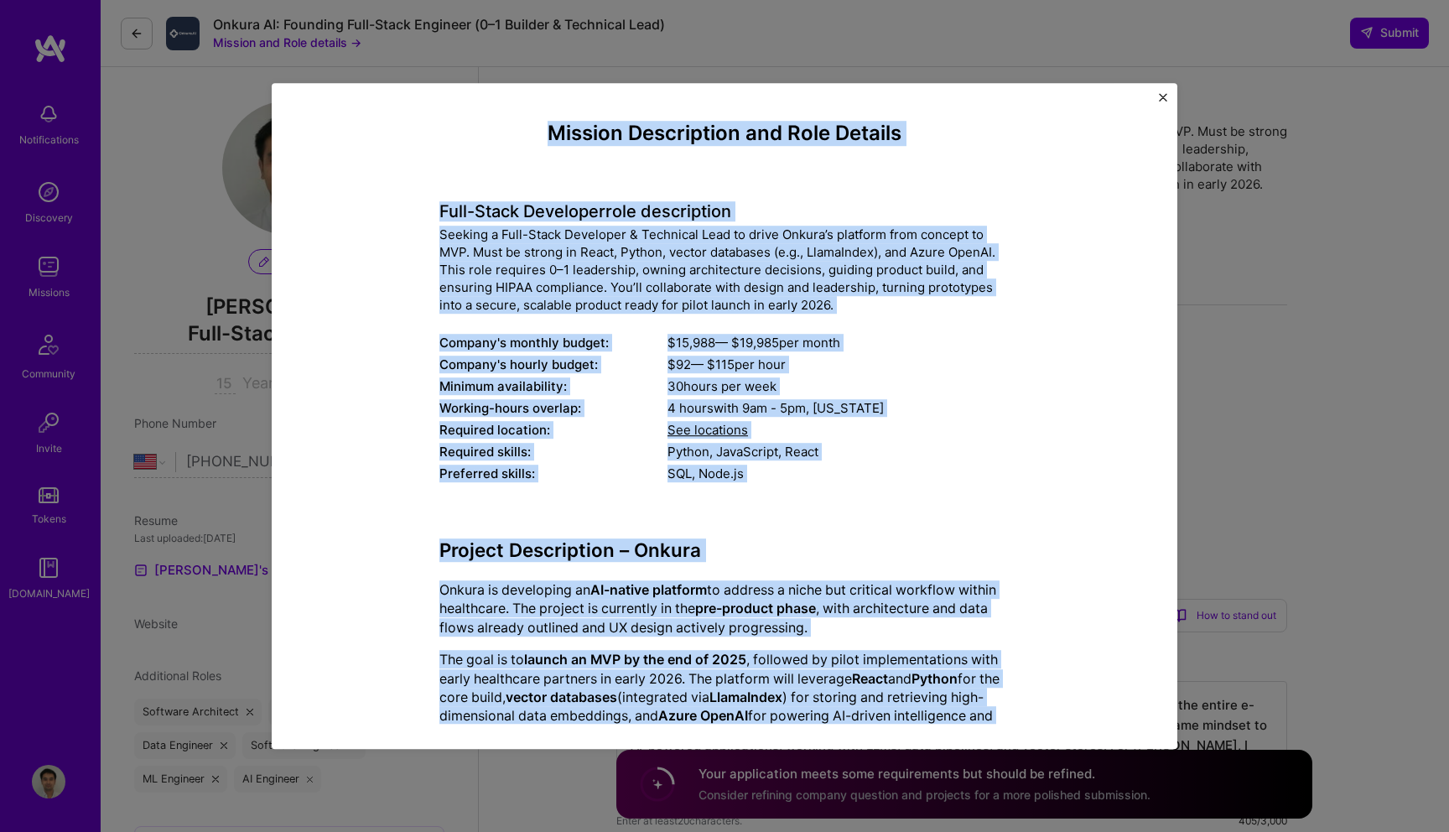
drag, startPoint x: 523, startPoint y: 706, endPoint x: 469, endPoint y: 139, distance: 569.7
click at [469, 139] on div "Mission Description and Role Details Full-Stack Developer role description Seek…" at bounding box center [725, 819] width 570 height 1395
copy div "Mission Description and Role Details Full-Stack Developer role description Seek…"
click at [971, 327] on div "Full-Stack Developer role description Seeking a Full-Stack Developer & Technica…" at bounding box center [725, 334] width 570 height 308
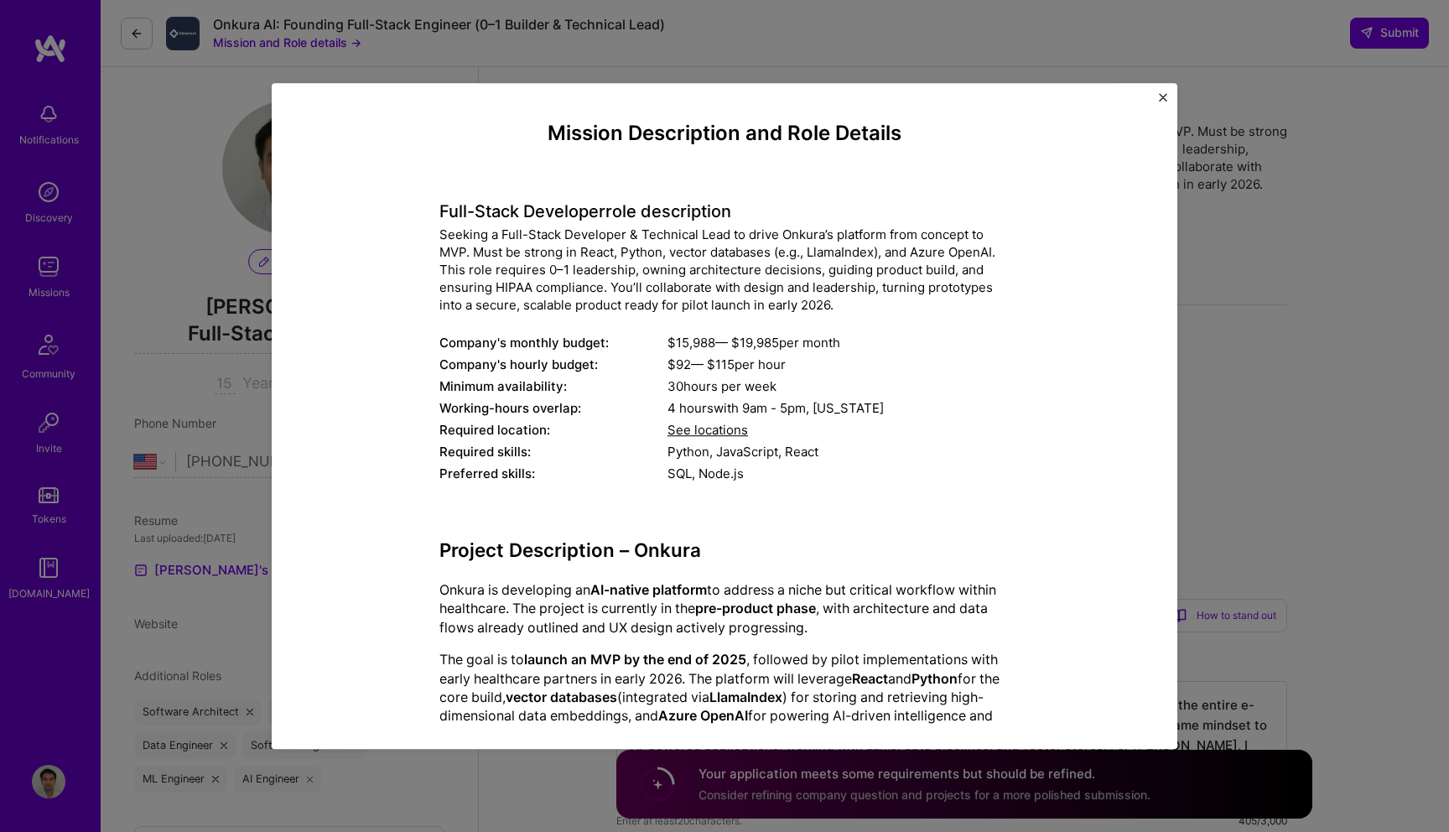
click at [1272, 310] on div "Mission Description and Role Details Full-Stack Developer role description Seek…" at bounding box center [724, 416] width 1449 height 832
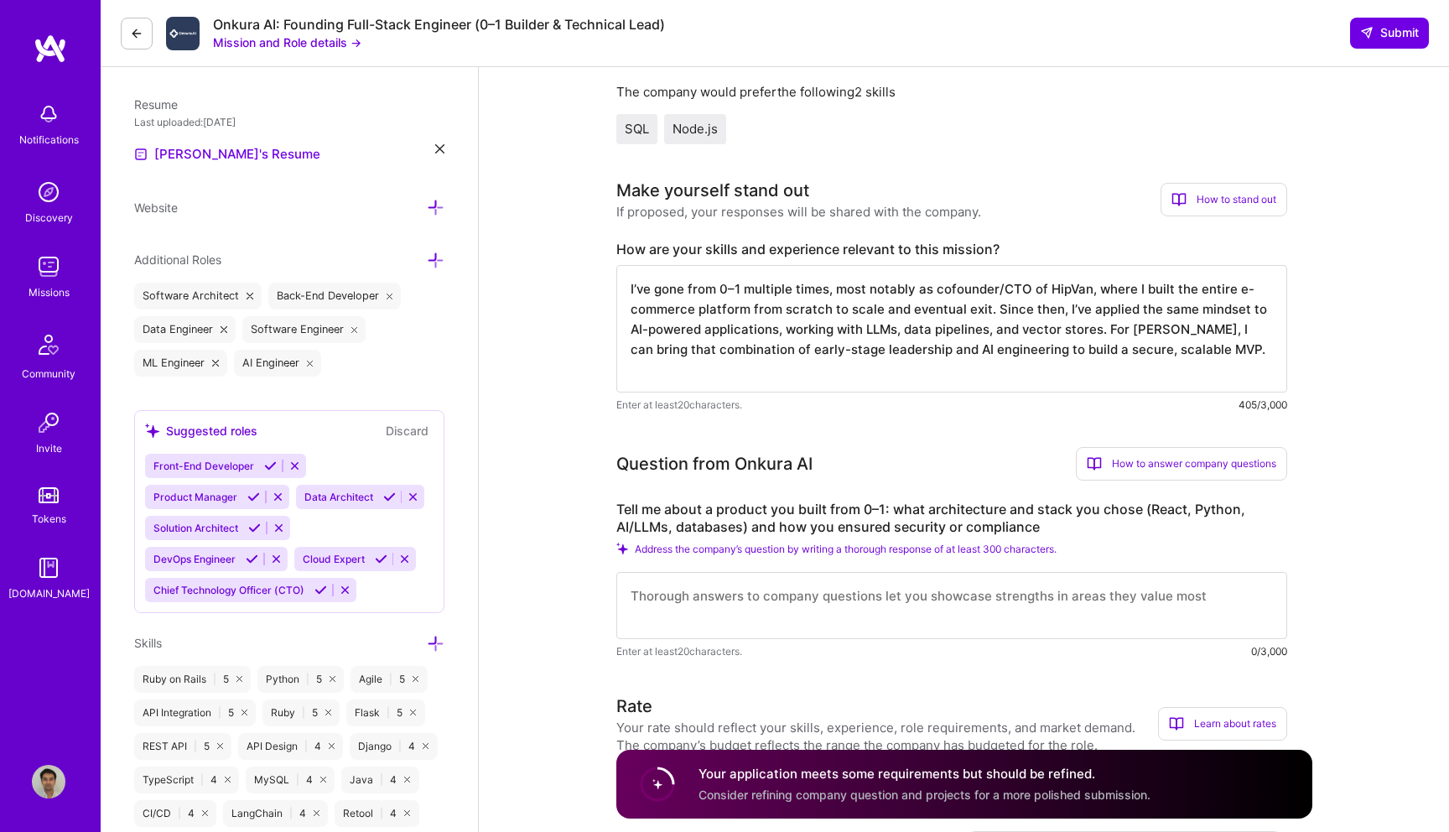
scroll to position [689, 0]
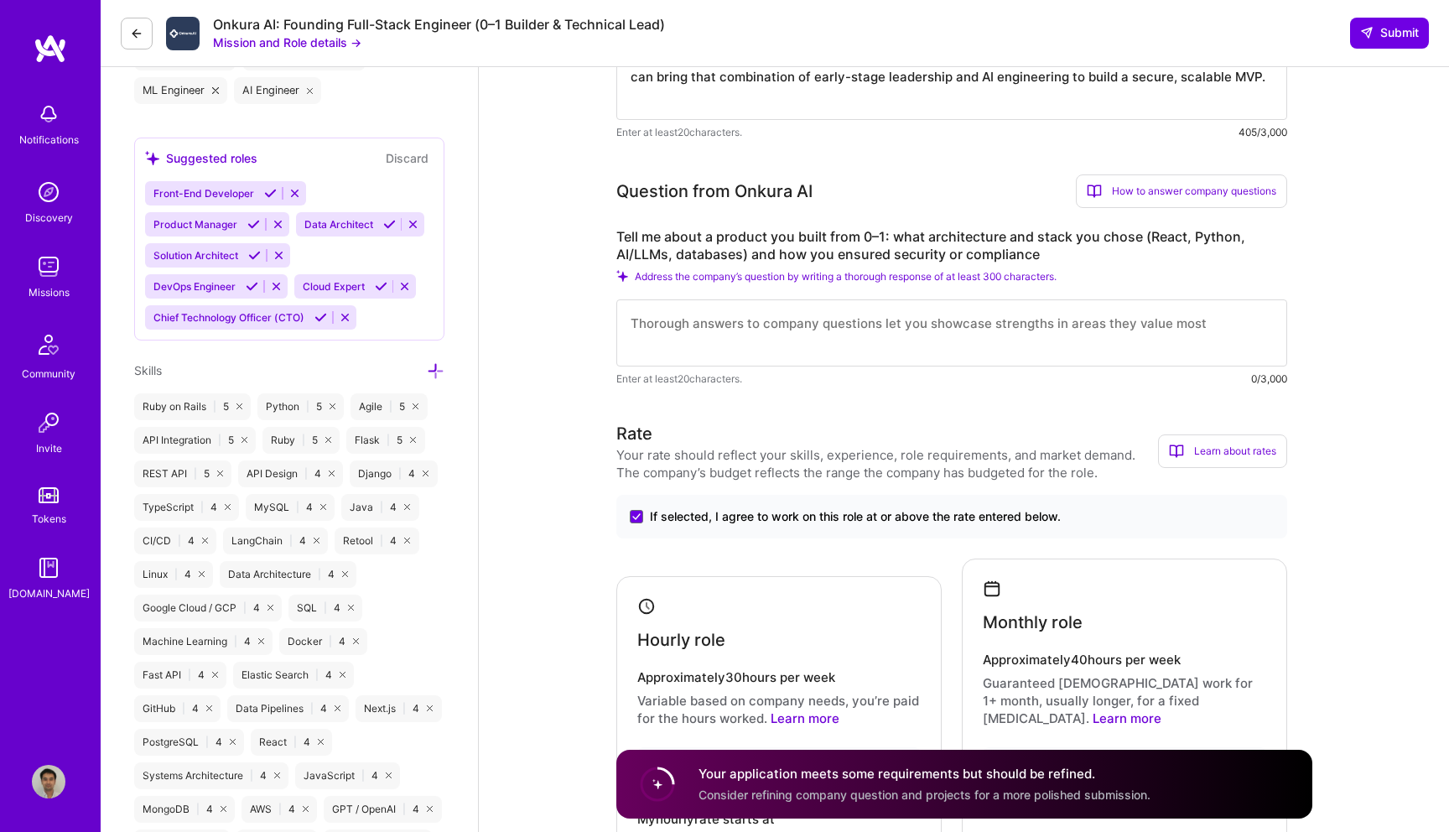
click at [911, 263] on label "Tell me about a product you built from 0–1: what architecture and stack you cho…" at bounding box center [952, 245] width 671 height 35
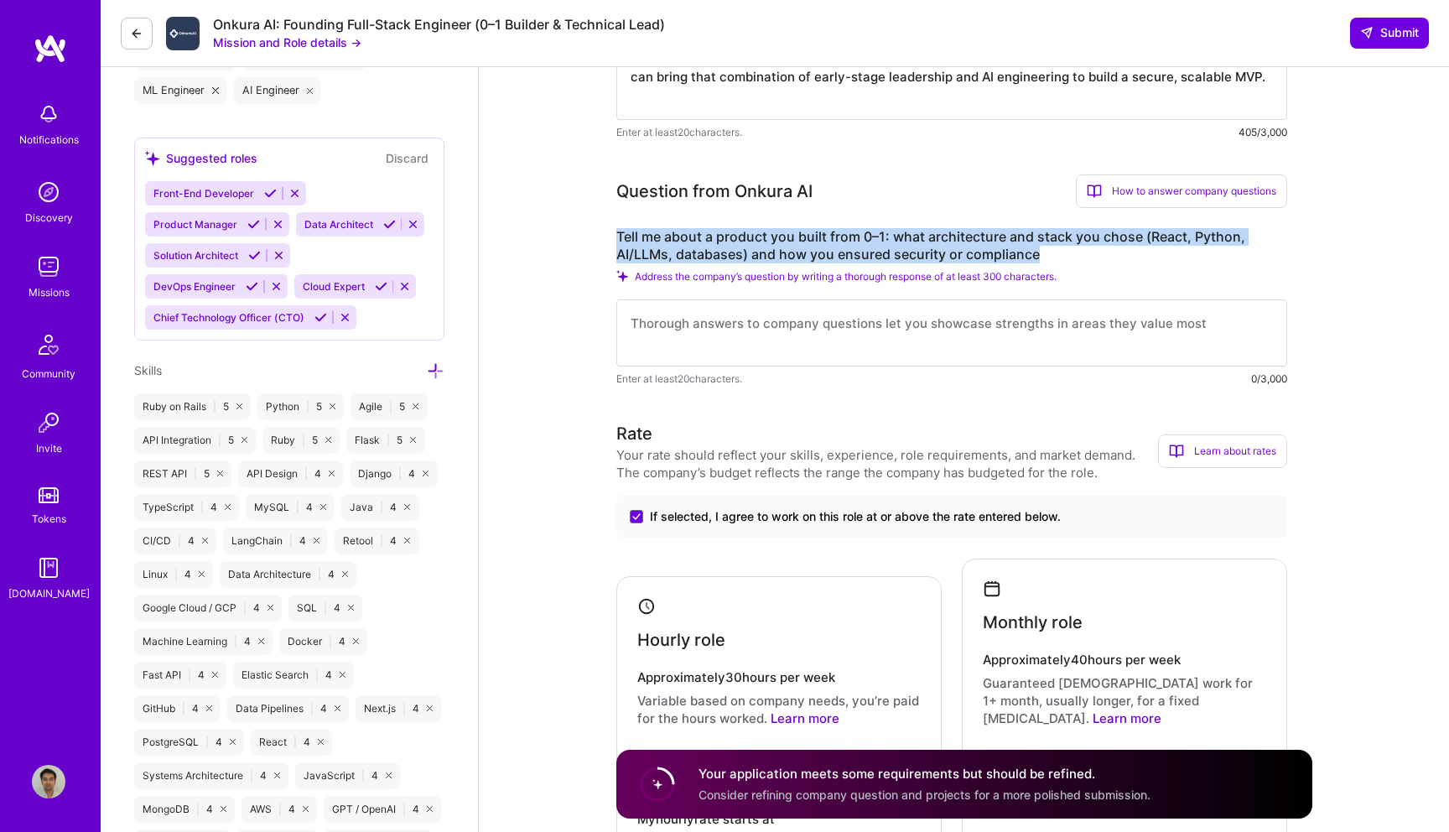
click at [911, 263] on label "Tell me about a product you built from 0–1: what architecture and stack you cho…" at bounding box center [952, 245] width 671 height 35
copy label "Tell me about a product you built from 0–1: what architecture and stack you cho…"
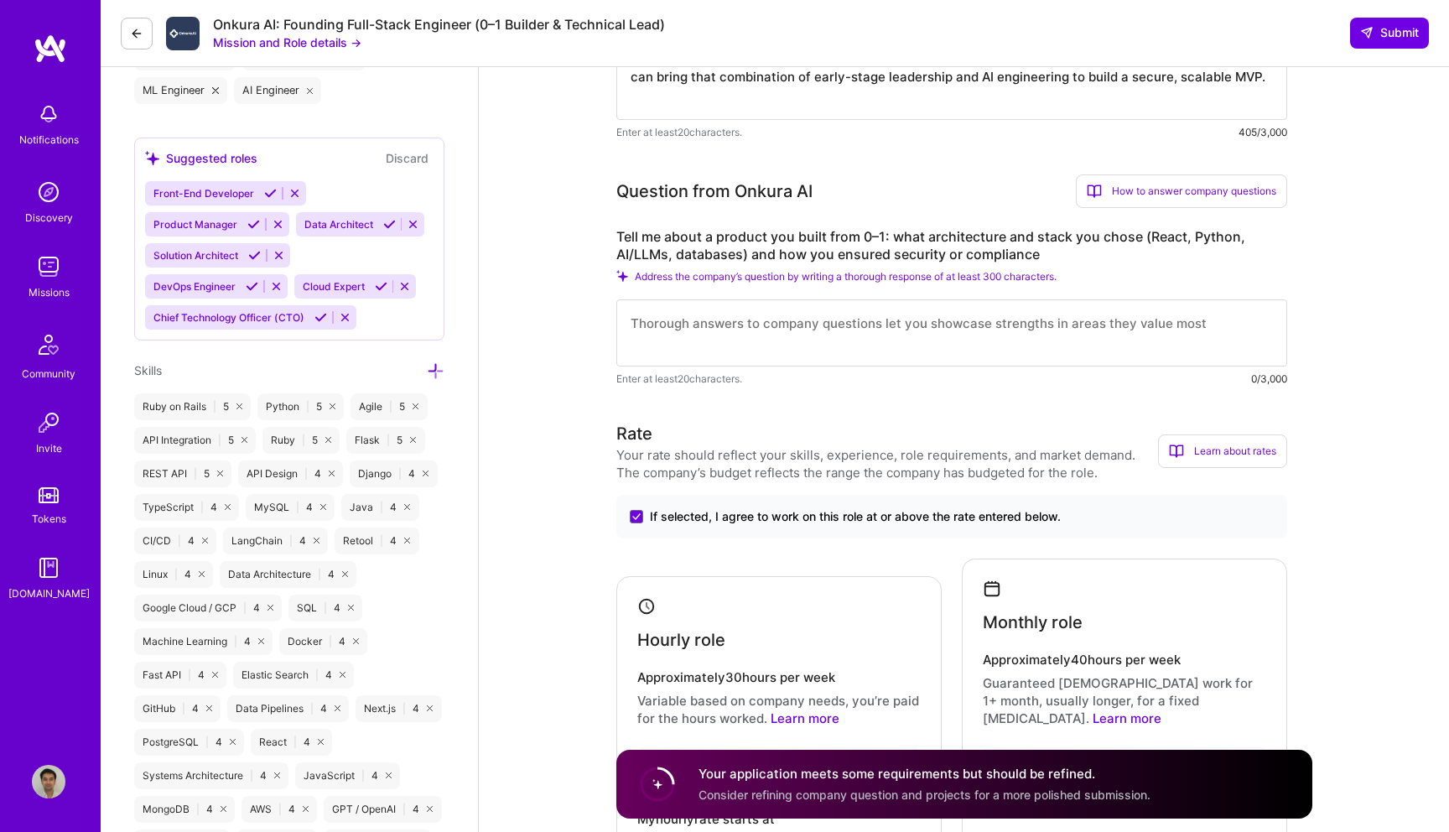
click at [817, 323] on textarea at bounding box center [952, 332] width 671 height 67
paste textarea "I built an MVP AI agent for a healthcare provider that answered patient medical…"
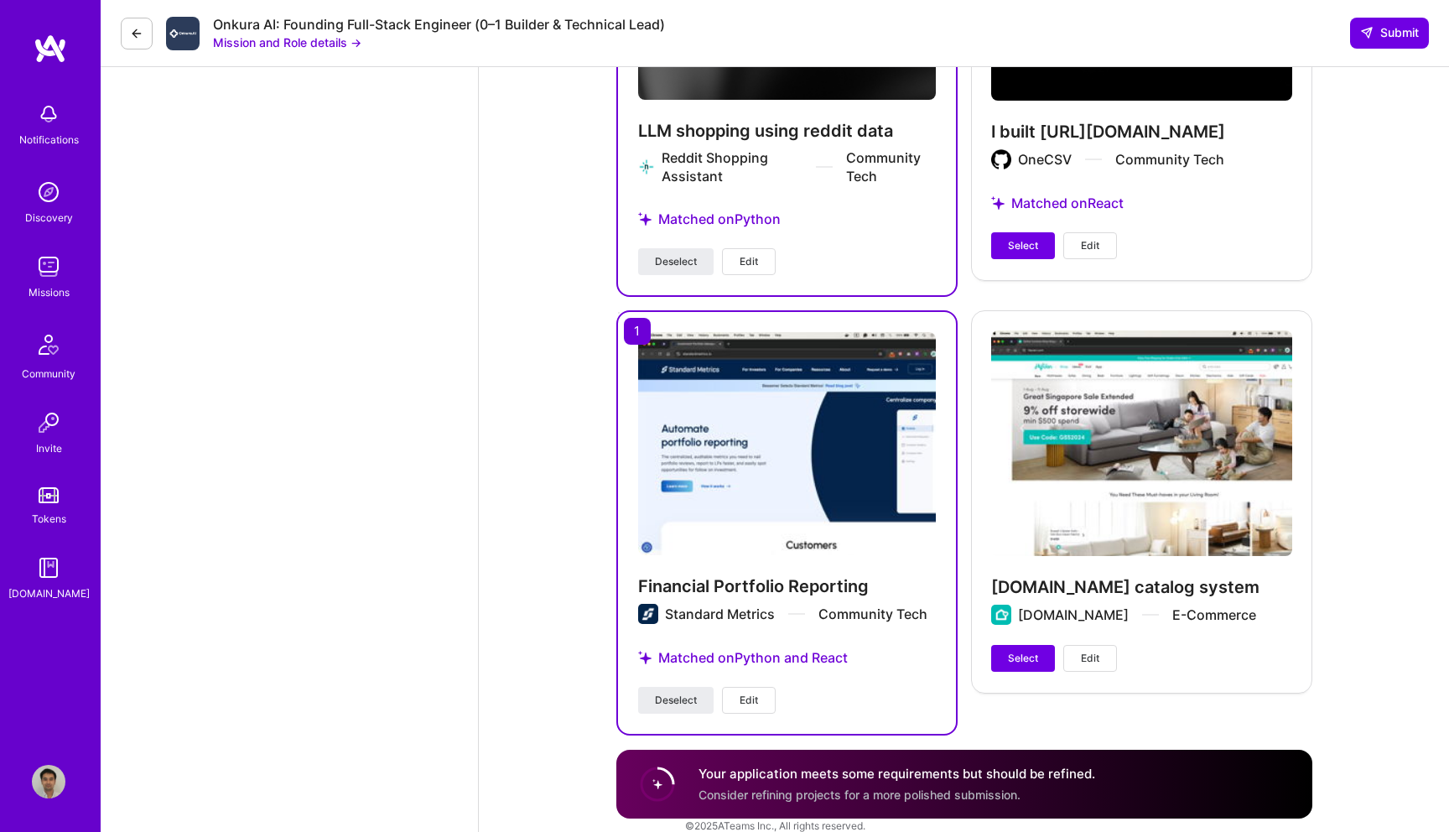
scroll to position [2397, 0]
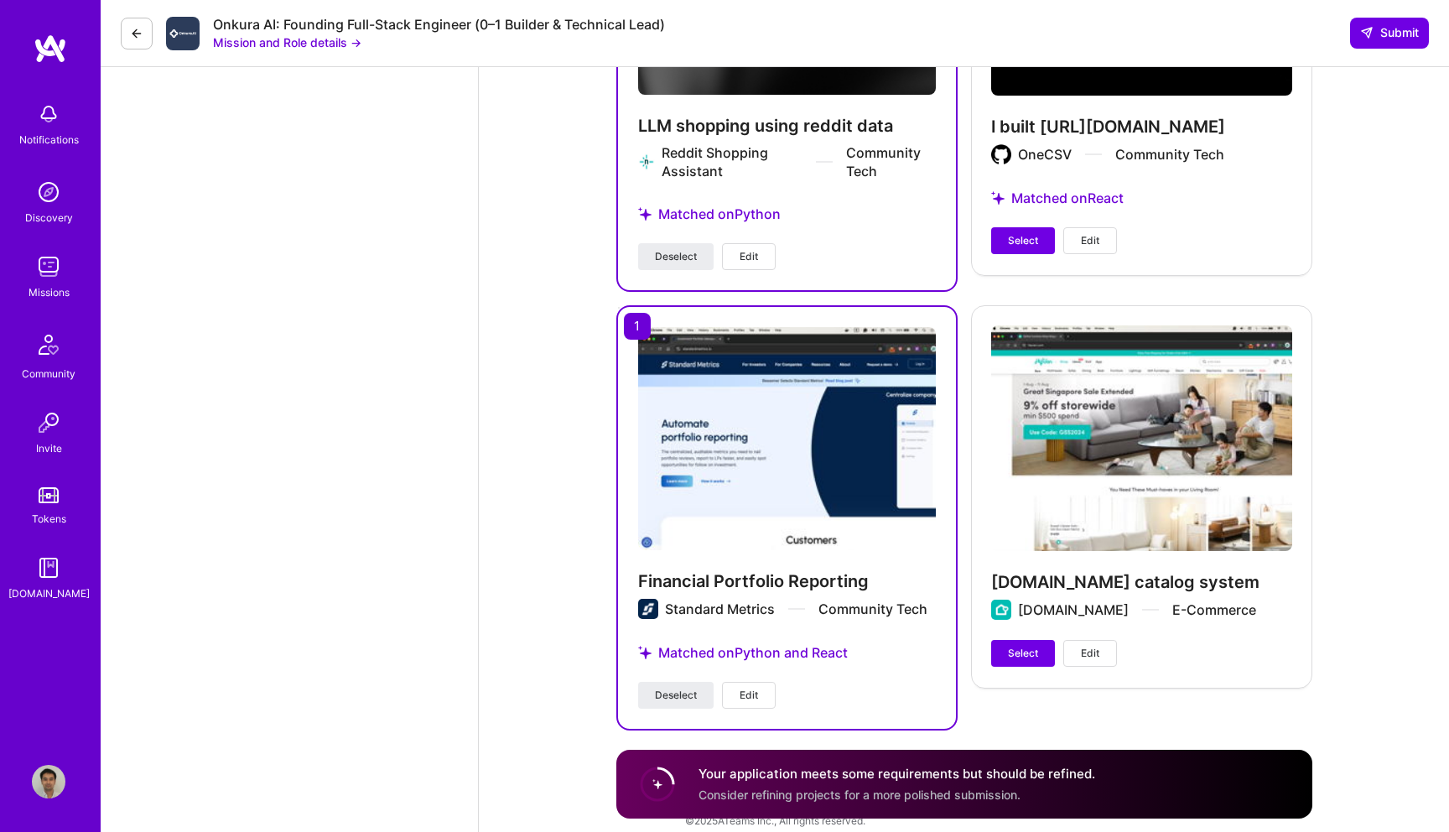
type textarea "I built an MVP AI agent for a healthcare provider that answered patient medical…"
click at [1381, 53] on div "Onkura AI: Founding Full-Stack Engineer (0–1 Builder & Technical Lead) Mission …" at bounding box center [775, 33] width 1349 height 67
click at [1398, 25] on span "Submit" at bounding box center [1390, 32] width 59 height 17
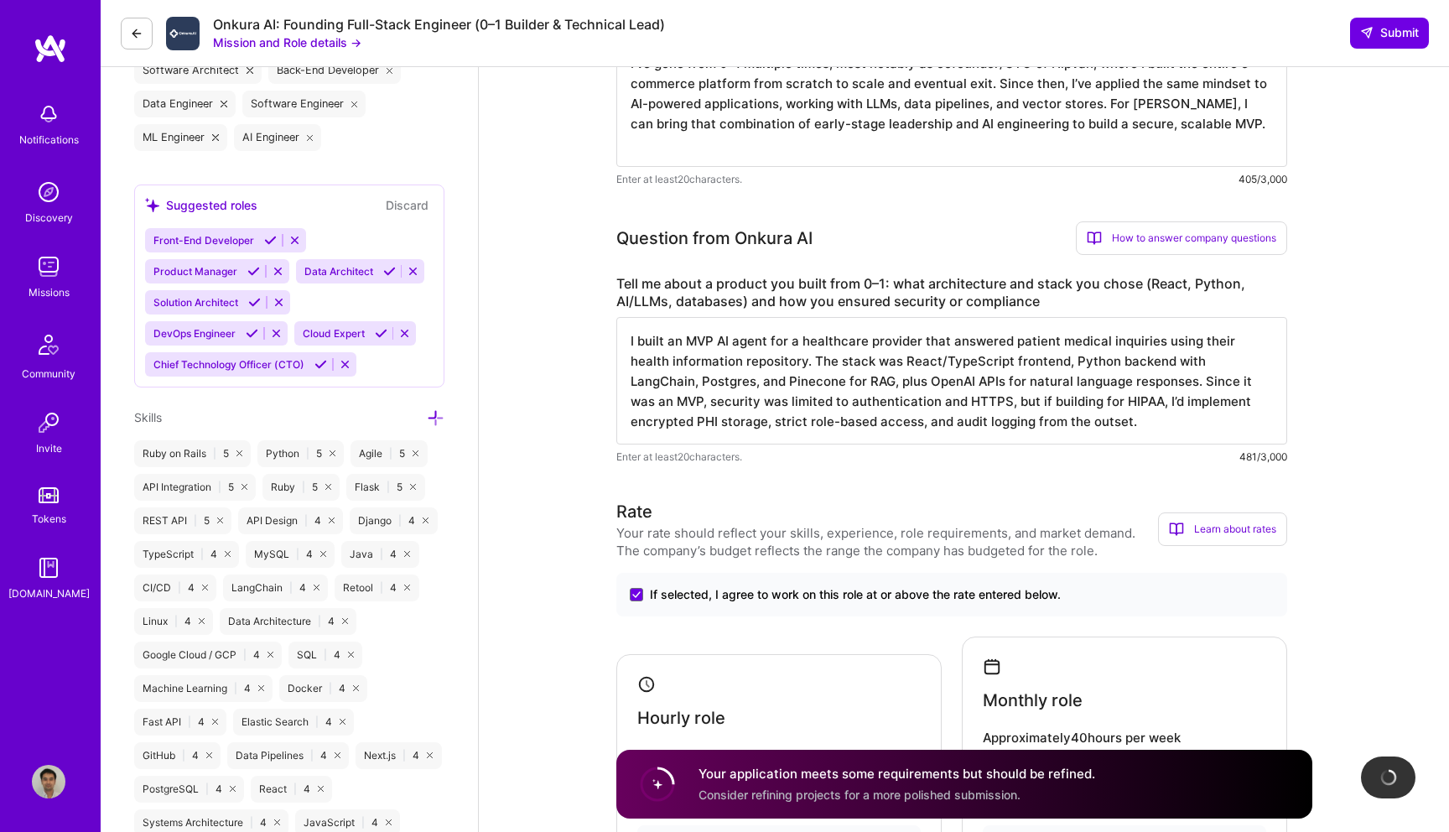
scroll to position [165, 0]
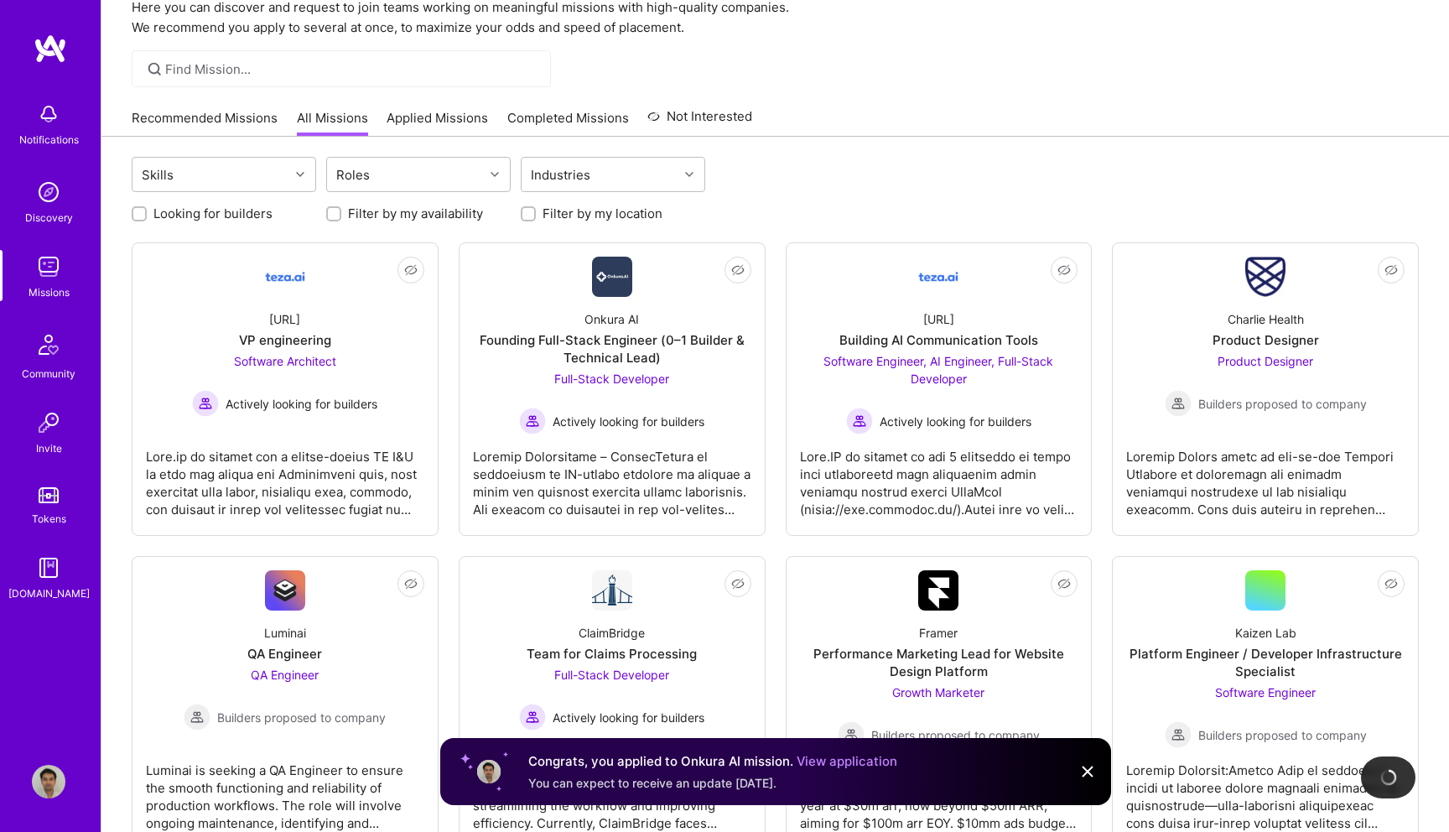
scroll to position [79, 0]
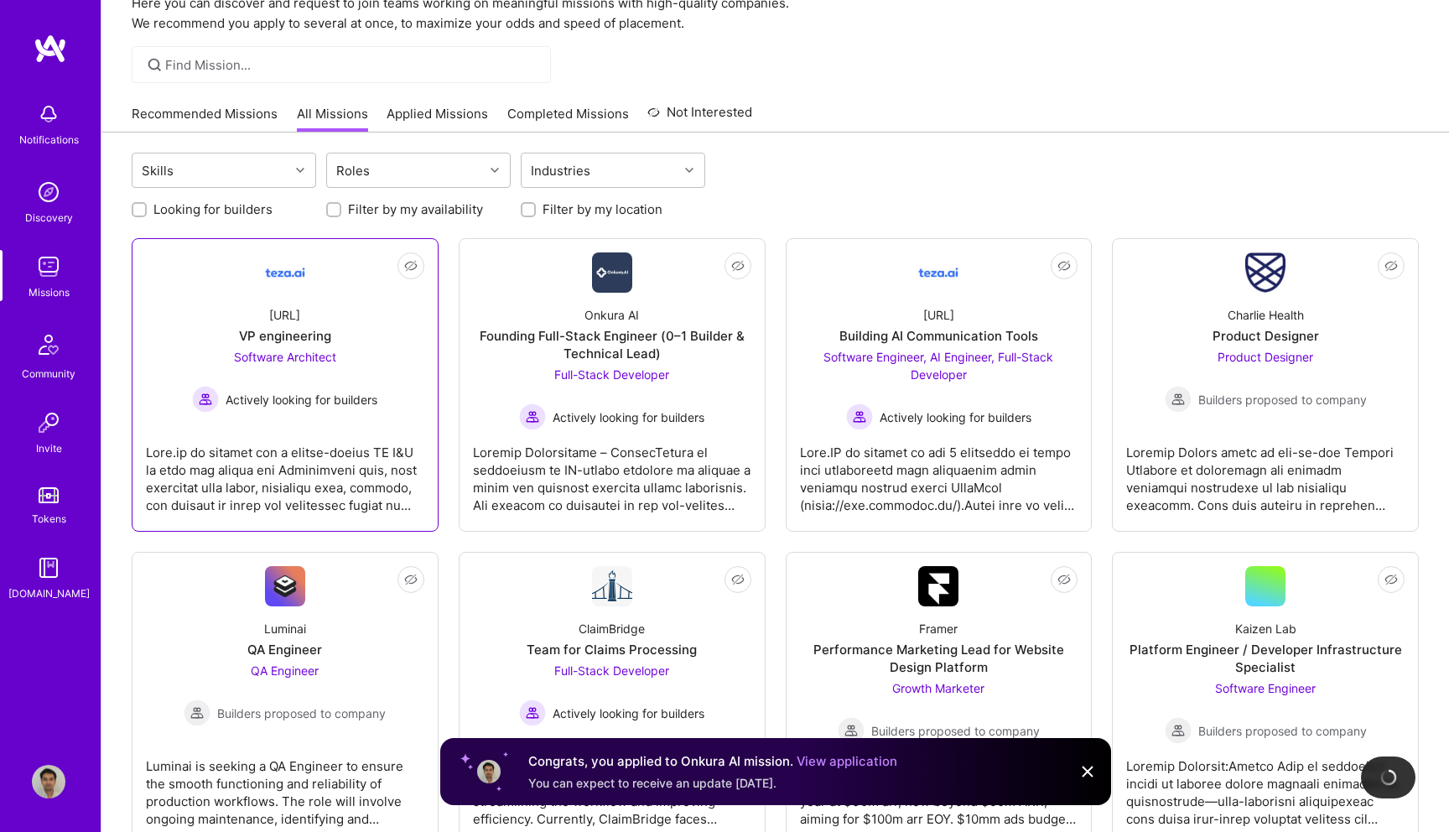
click at [309, 356] on span "Software Architect" at bounding box center [285, 357] width 102 height 14
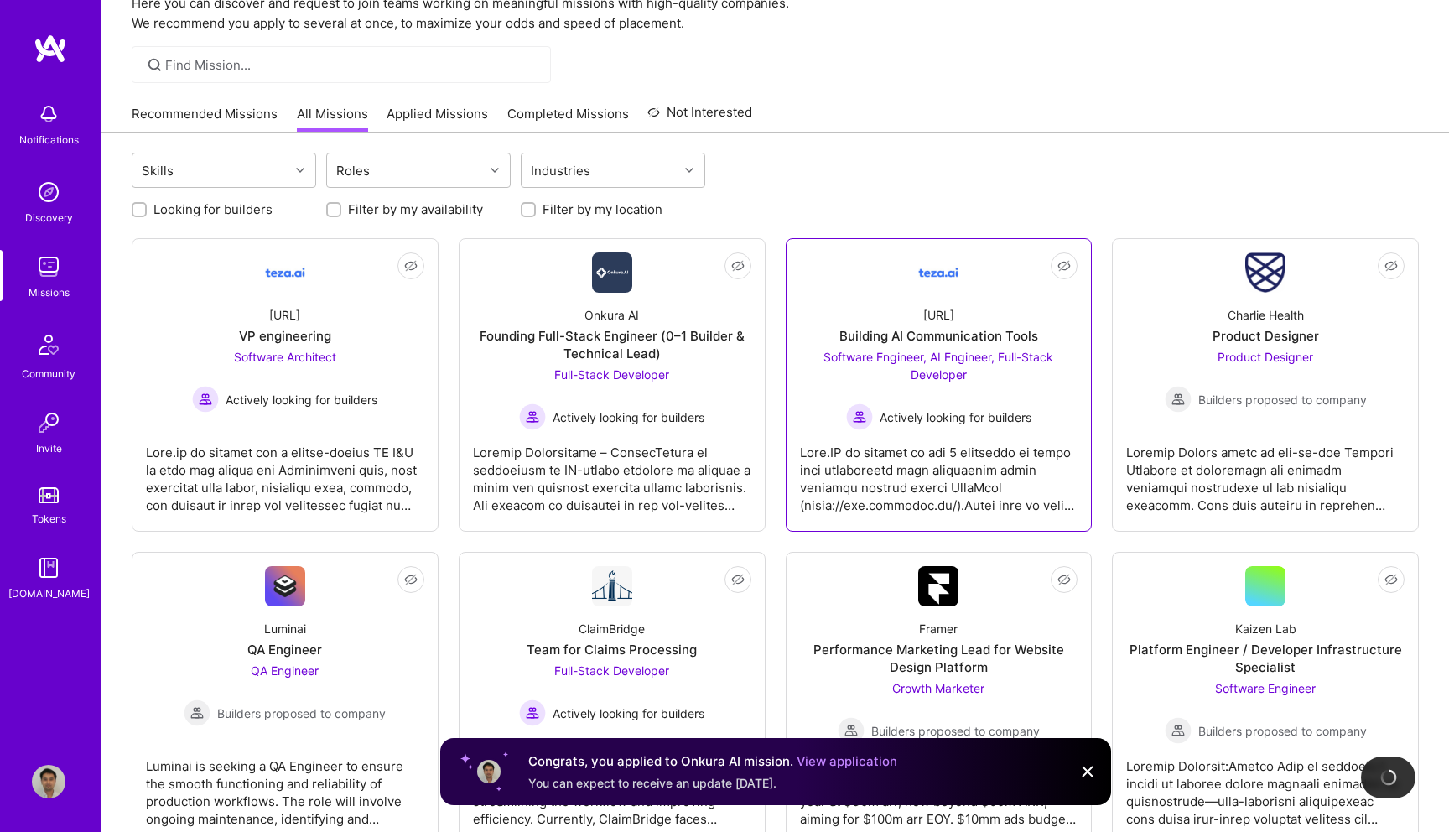
click at [958, 325] on div "teza.ai Building AI Communication Tools Software Engineer, AI Engineer, Full-St…" at bounding box center [939, 362] width 278 height 138
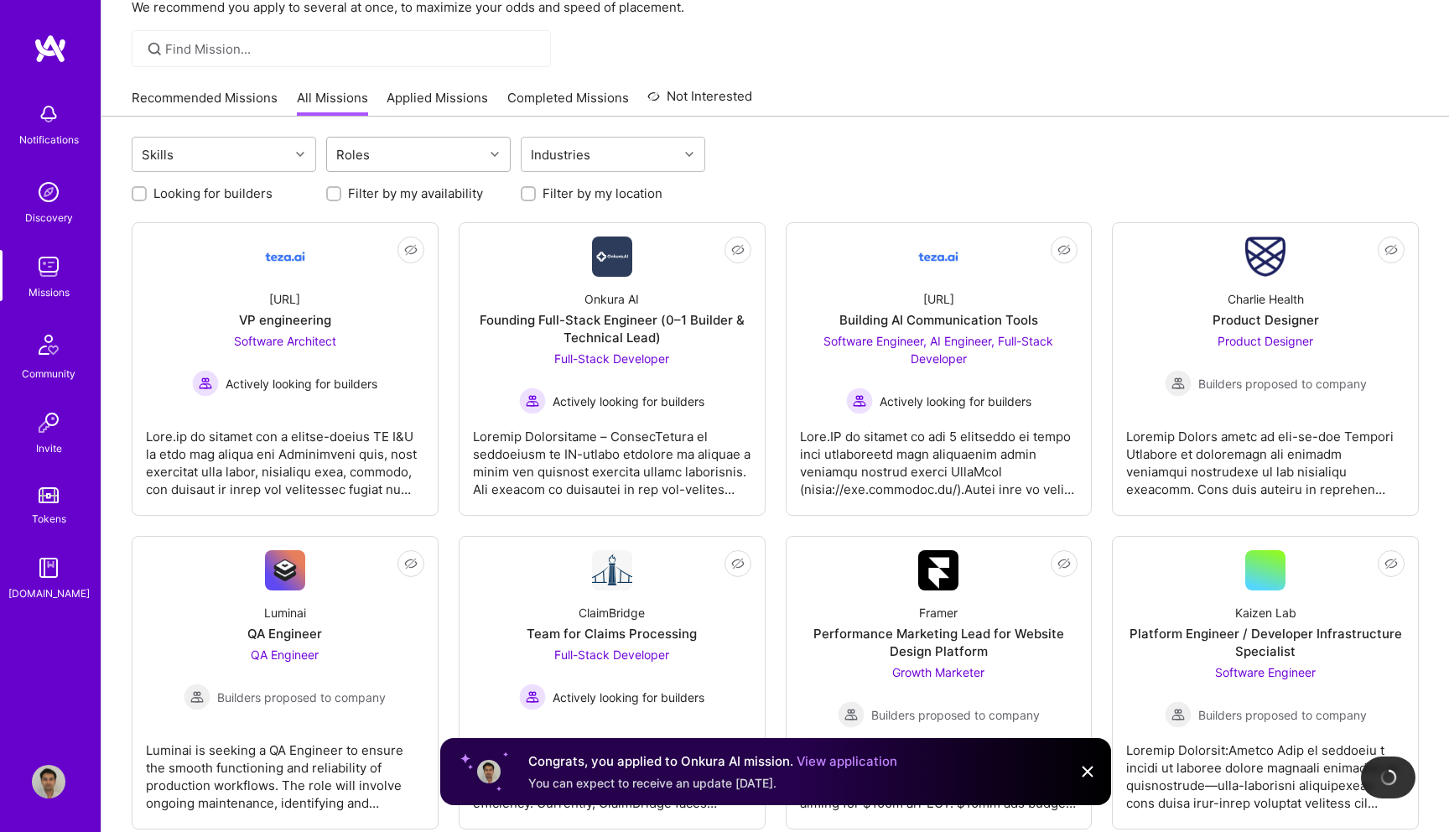
scroll to position [111, 0]
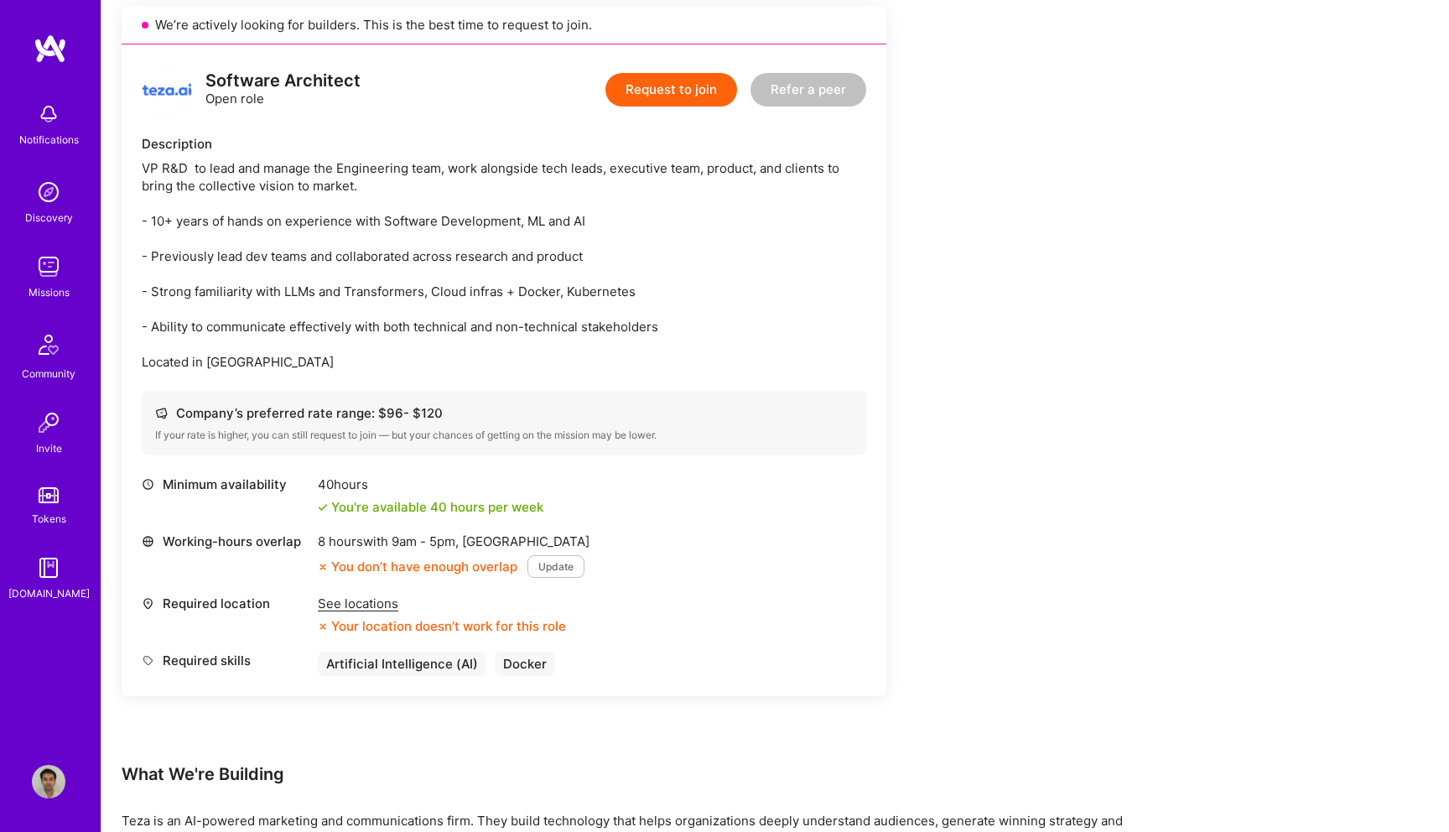
scroll to position [384, 0]
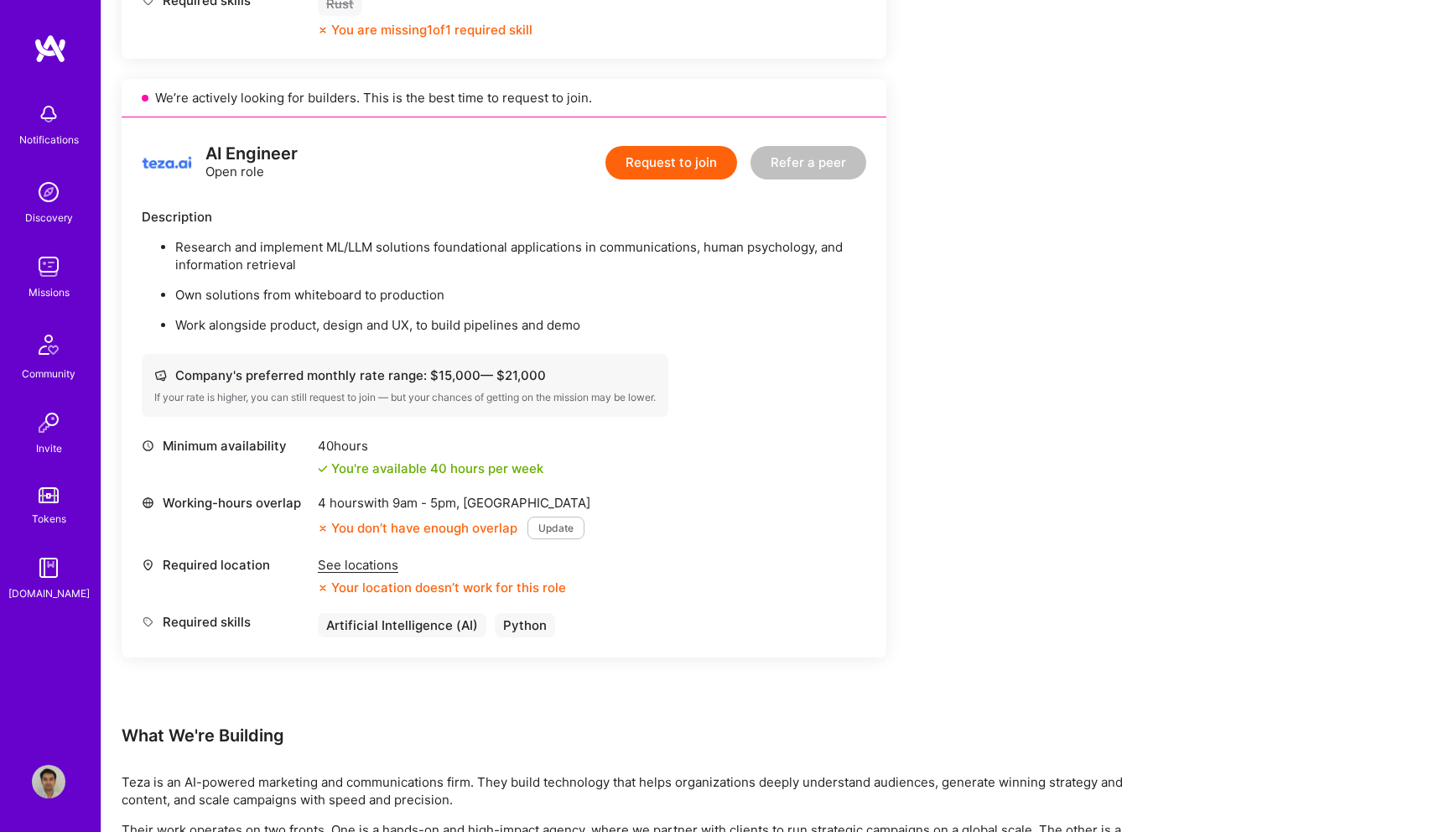
scroll to position [1700, 0]
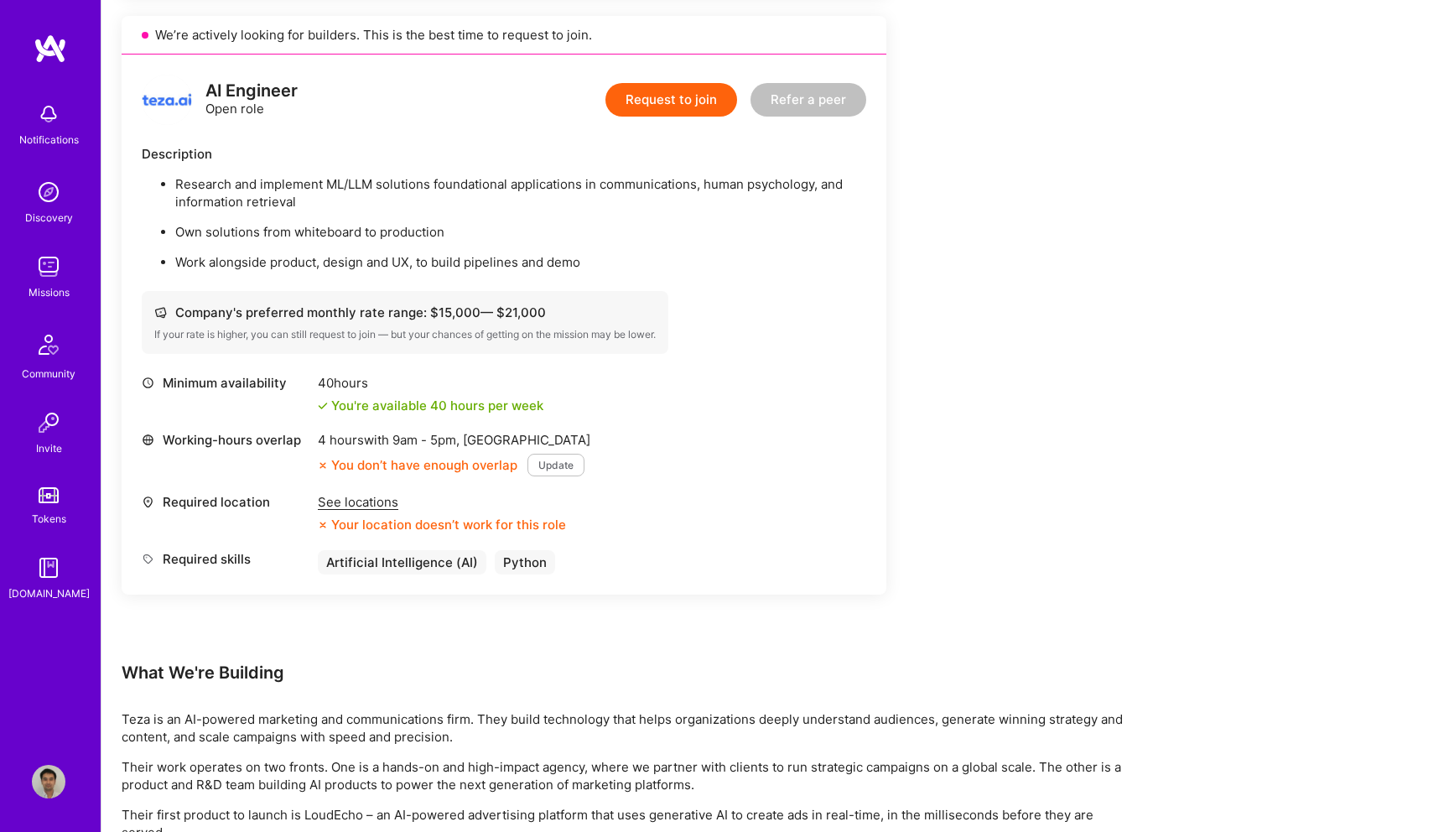
click at [367, 509] on div "See locations" at bounding box center [442, 502] width 248 height 18
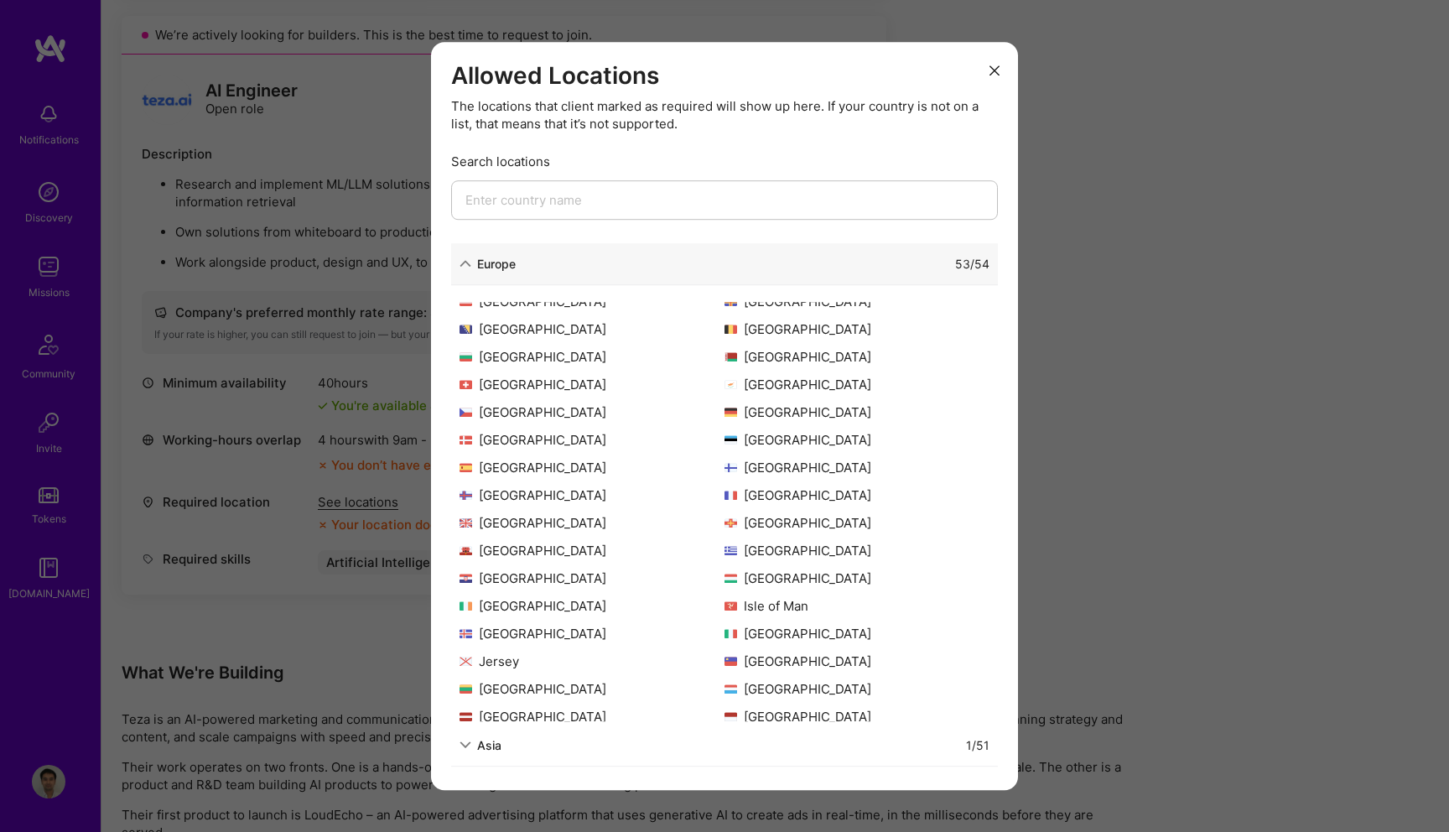
scroll to position [328, 0]
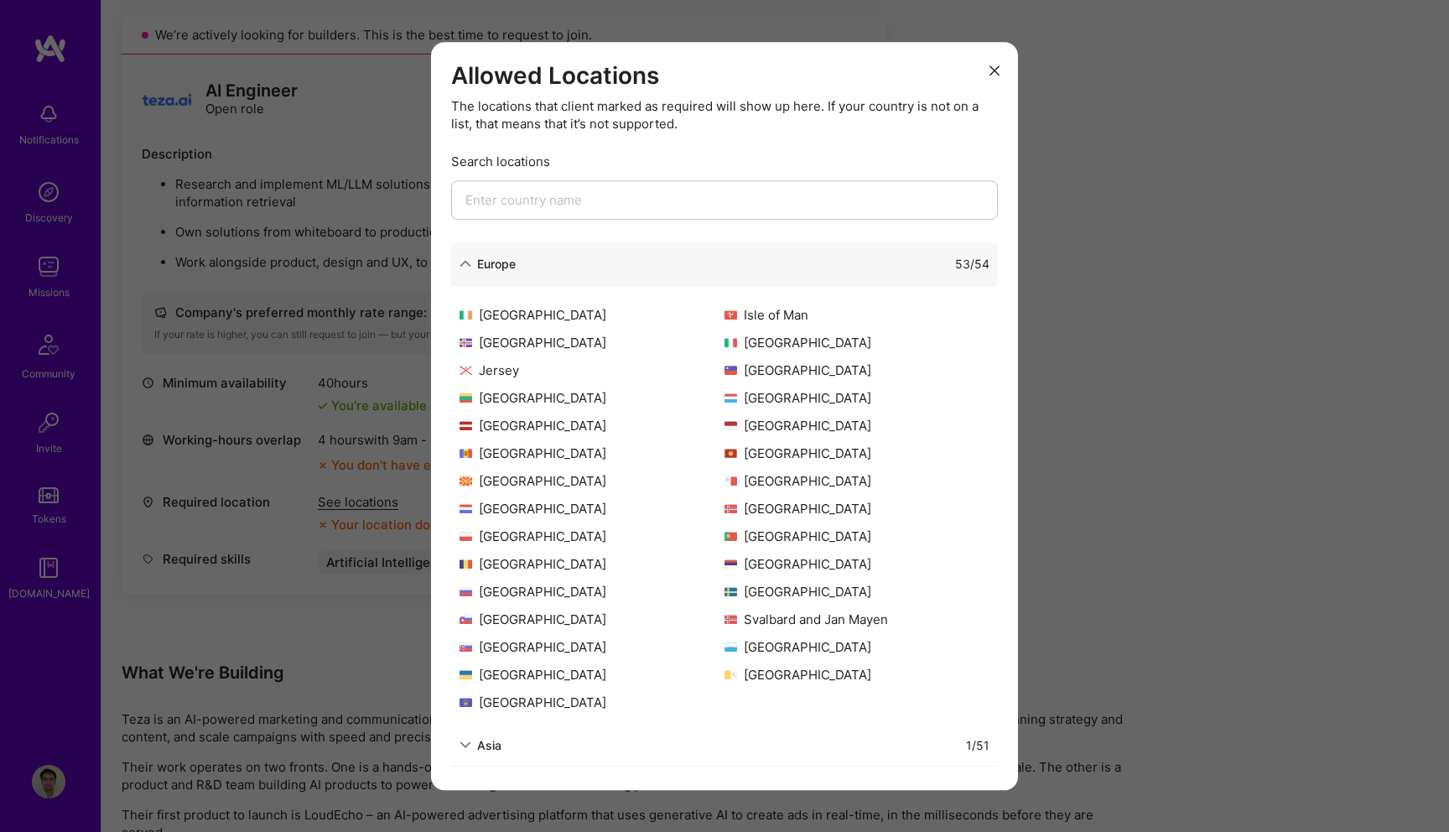
click at [524, 736] on div "Asia 1 / 51" at bounding box center [724, 746] width 547 height 42
click at [479, 737] on div "Asia" at bounding box center [489, 745] width 24 height 18
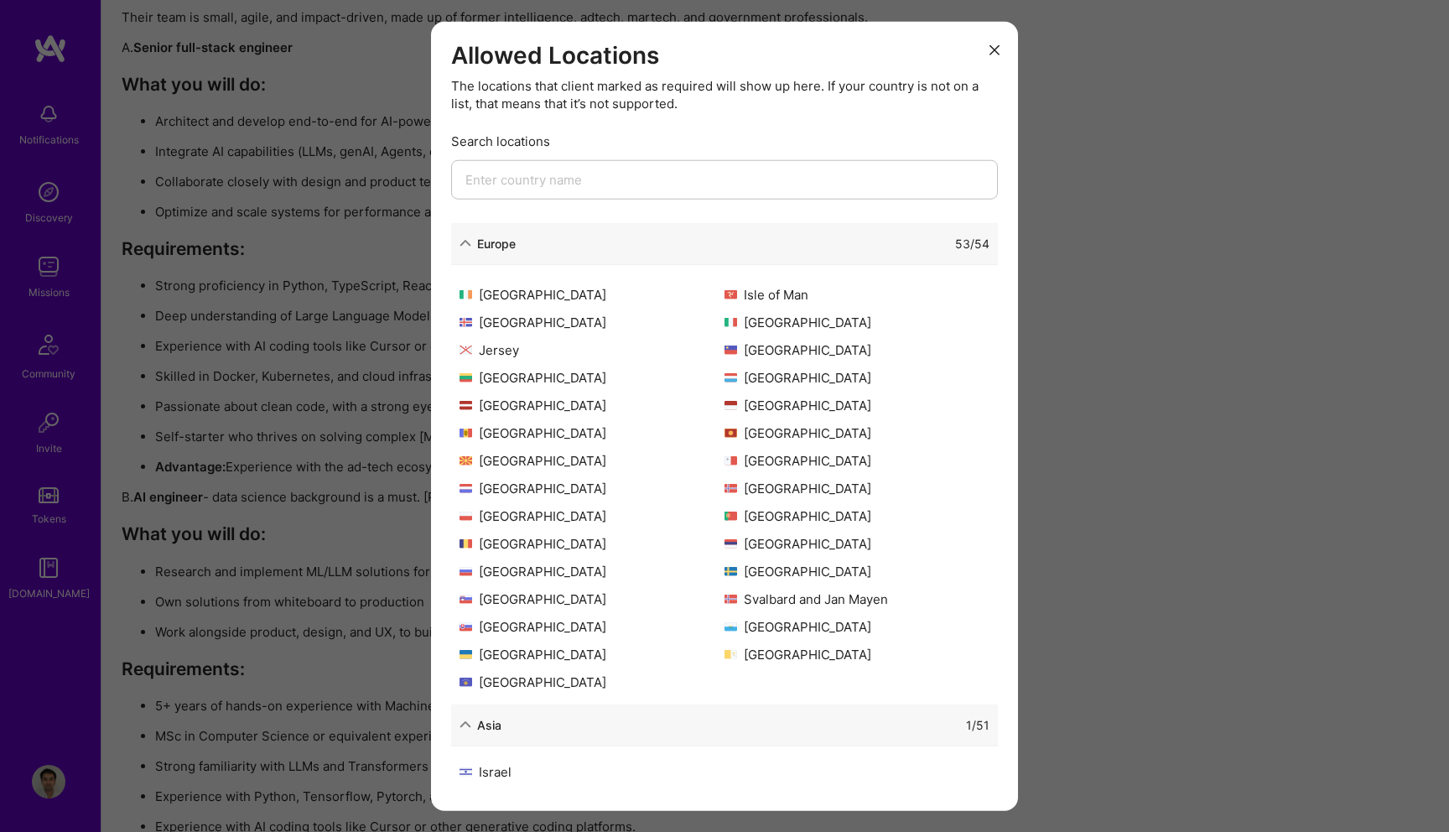
scroll to position [2636, 0]
